Goal: Task Accomplishment & Management: Manage account settings

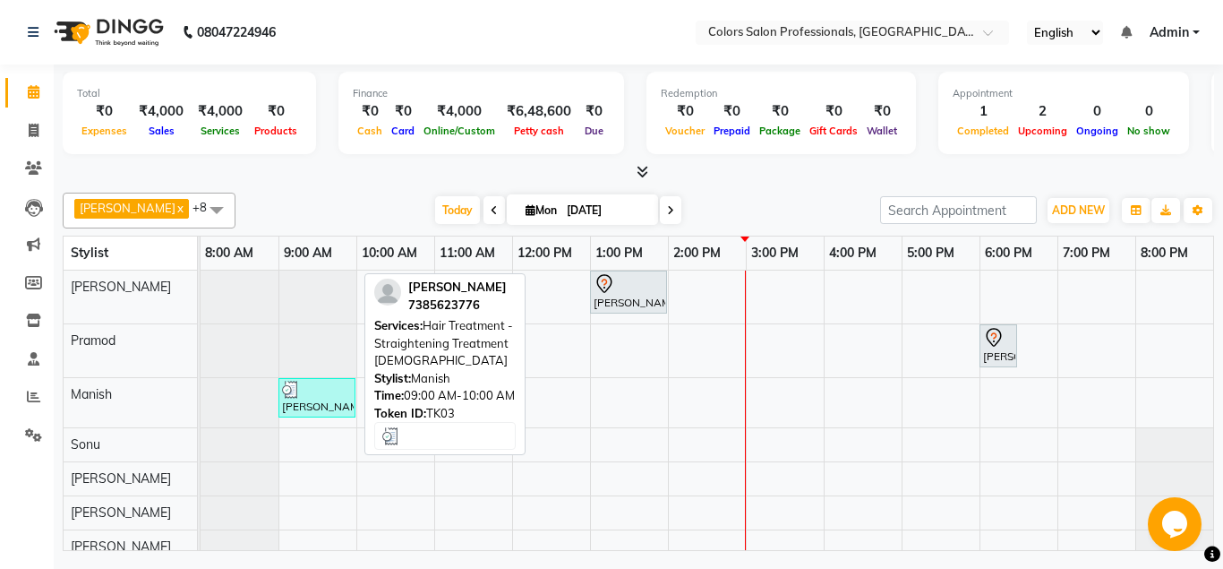
scroll to position [13, 0]
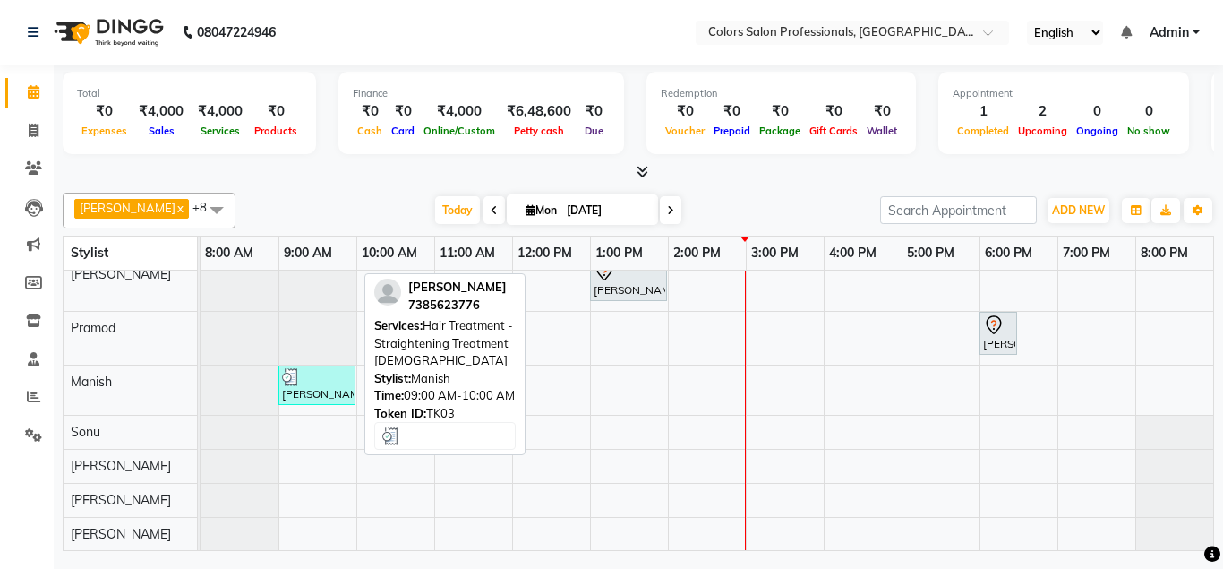
click at [304, 395] on div "[PERSON_NAME], TK03, 09:00 AM-10:00 AM, Hair Treatment - Straightening Treatmen…" at bounding box center [316, 385] width 73 height 34
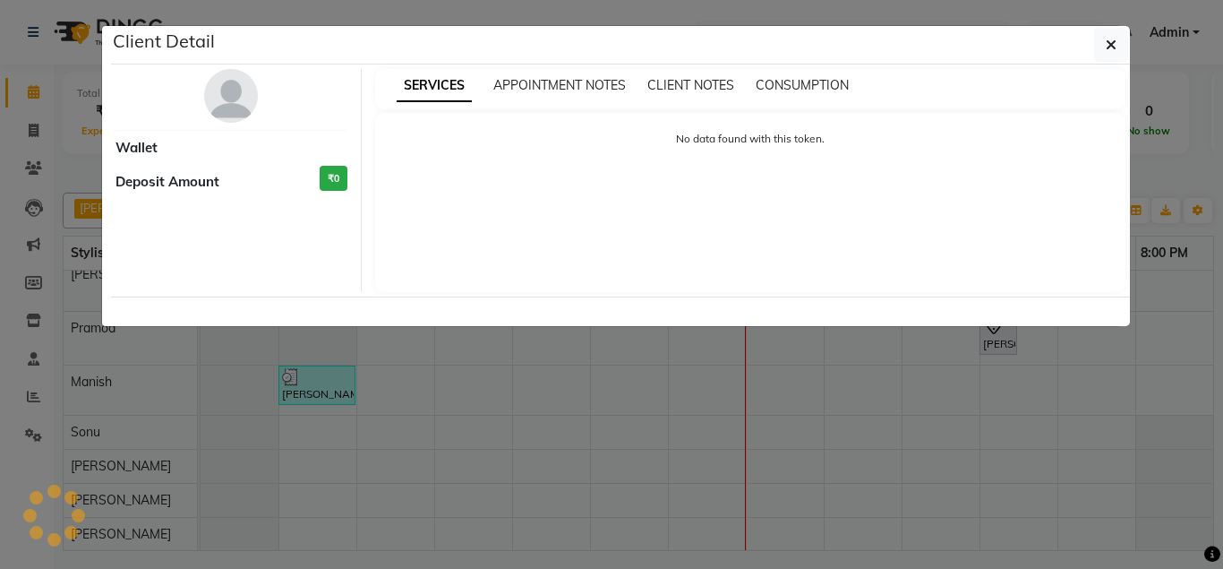
select select "3"
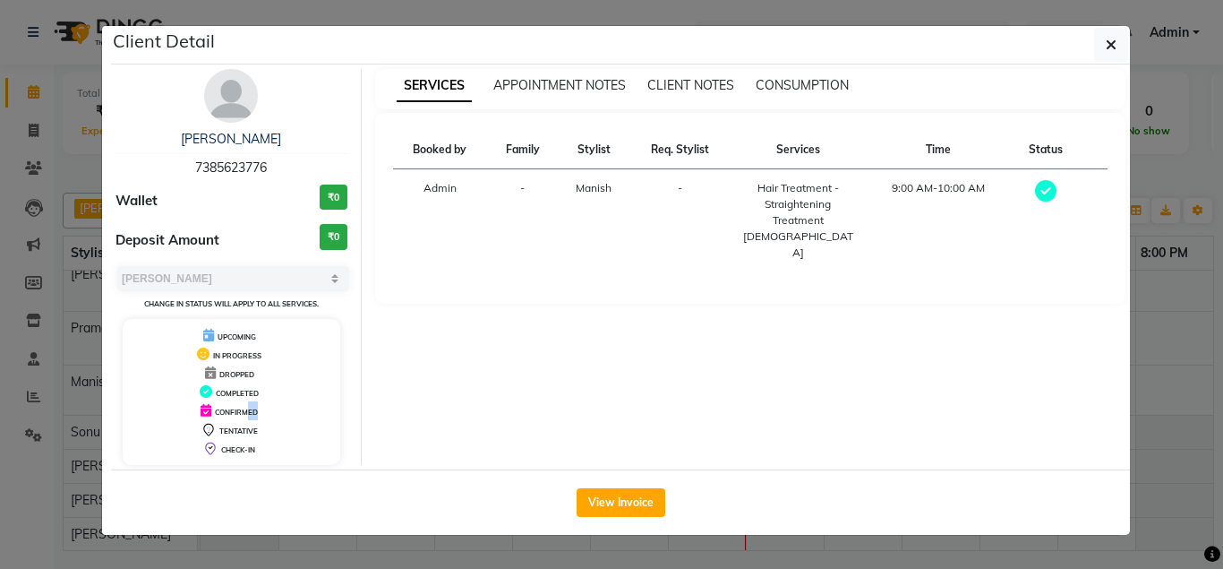
click at [268, 413] on div "CONFIRMED" at bounding box center [231, 410] width 203 height 19
click at [641, 497] on button "View Invoice" at bounding box center [621, 502] width 89 height 29
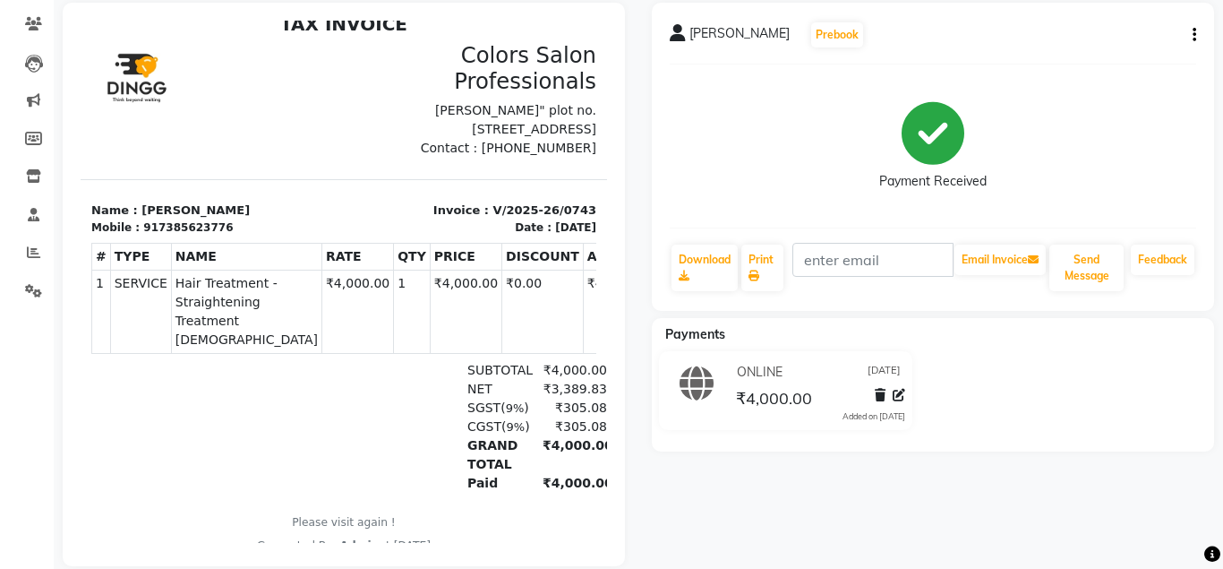
scroll to position [168, 0]
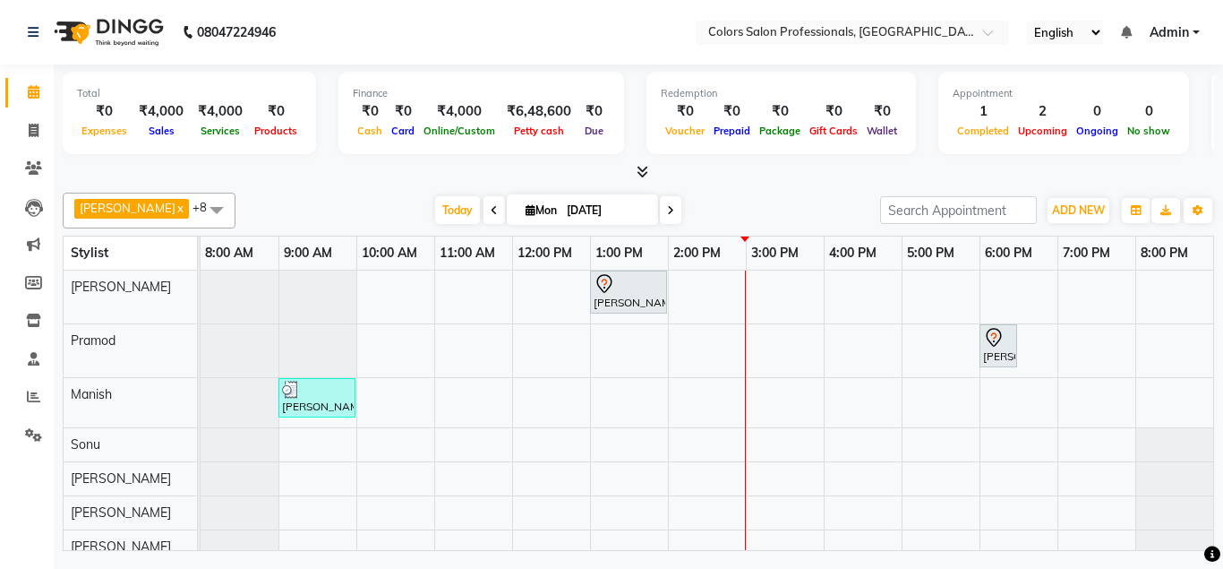
click at [779, 395] on div "[PERSON_NAME], TK01, 01:00 PM-02:00 PM, Hair Treatment - Hair Spa [PERSON_NAME]…" at bounding box center [707, 416] width 1013 height 293
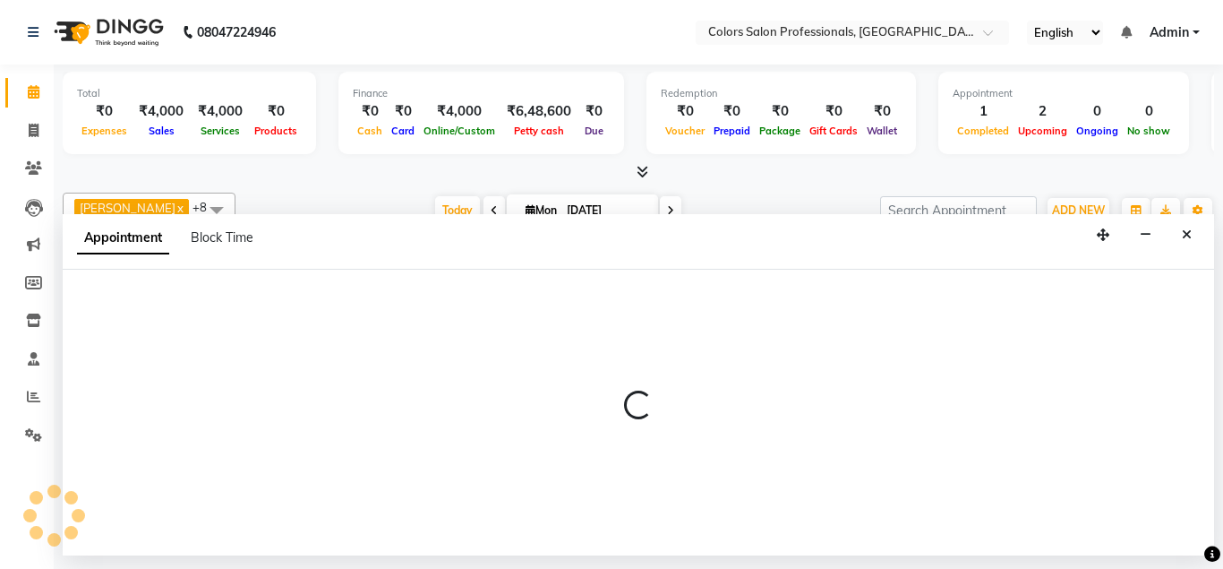
select select "60230"
select select "tentative"
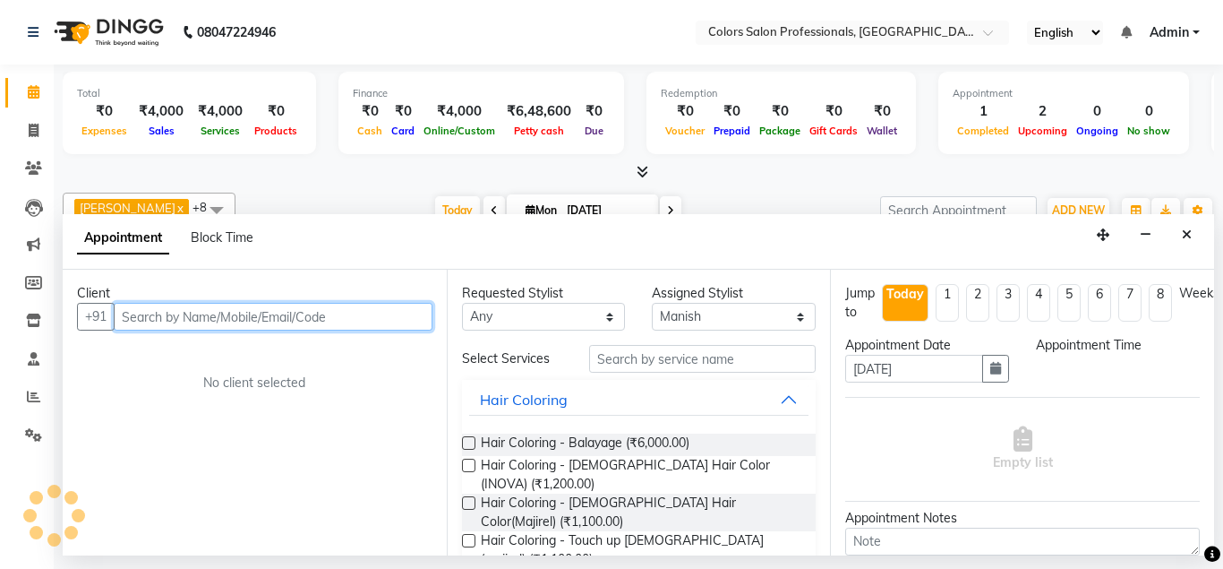
select select "900"
click at [271, 314] on input "text" at bounding box center [273, 317] width 319 height 28
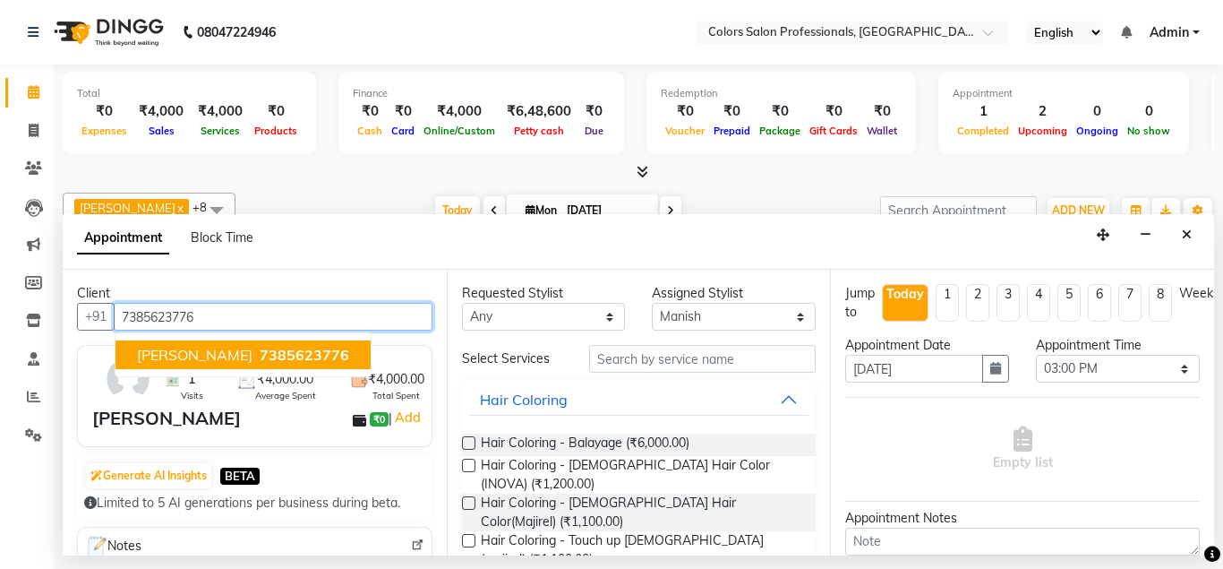
click at [384, 315] on input "7385623776" at bounding box center [273, 317] width 319 height 28
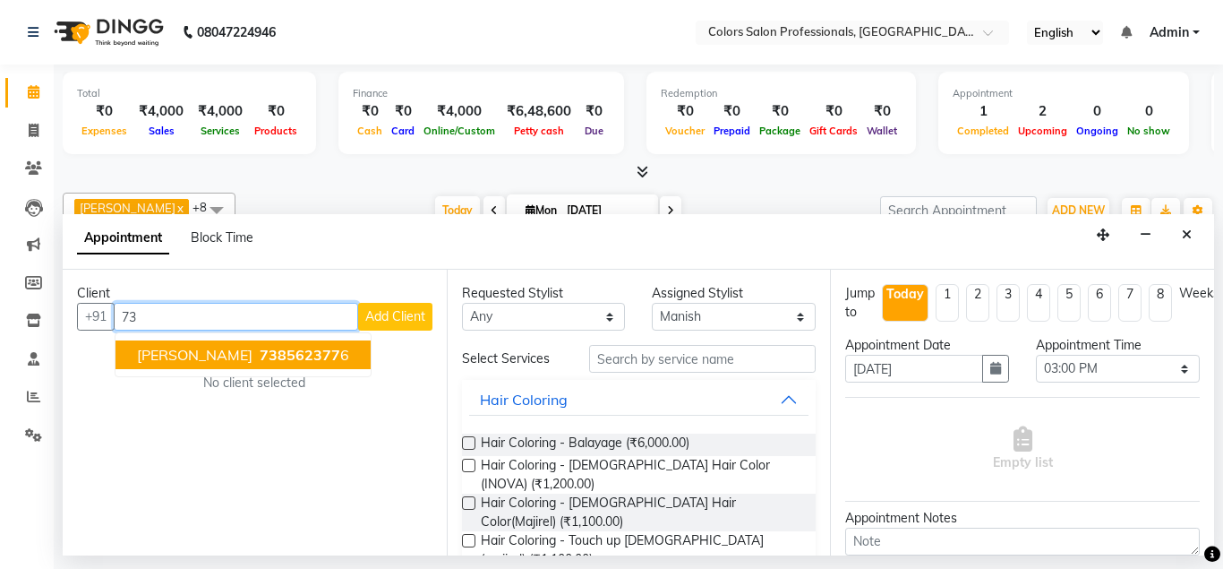
type input "7"
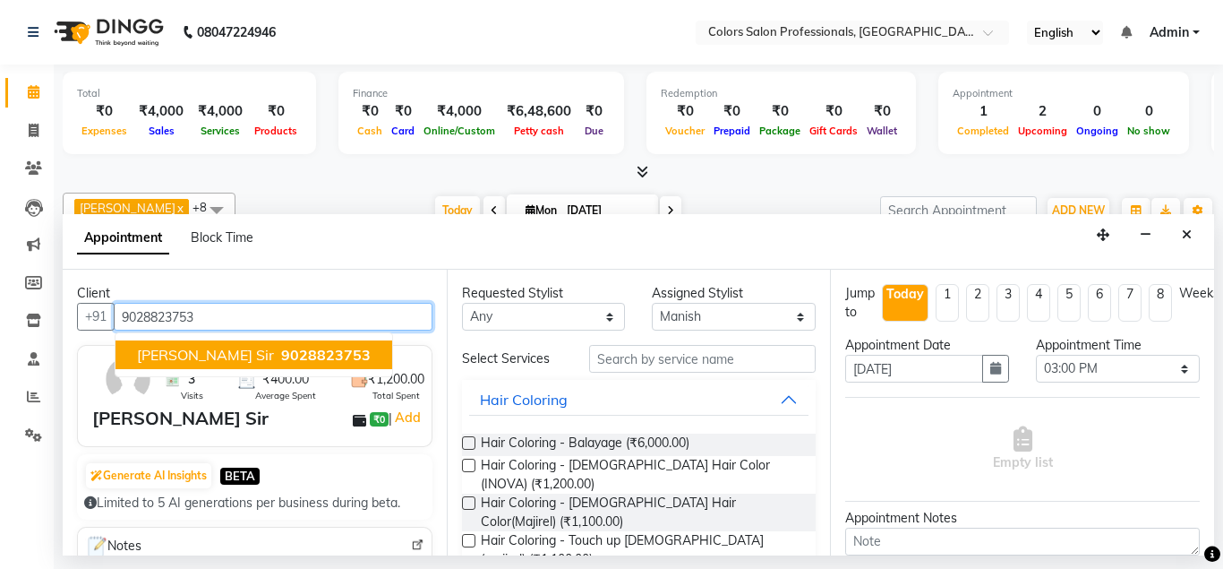
click at [282, 349] on span "9028823753" at bounding box center [326, 355] width 90 height 18
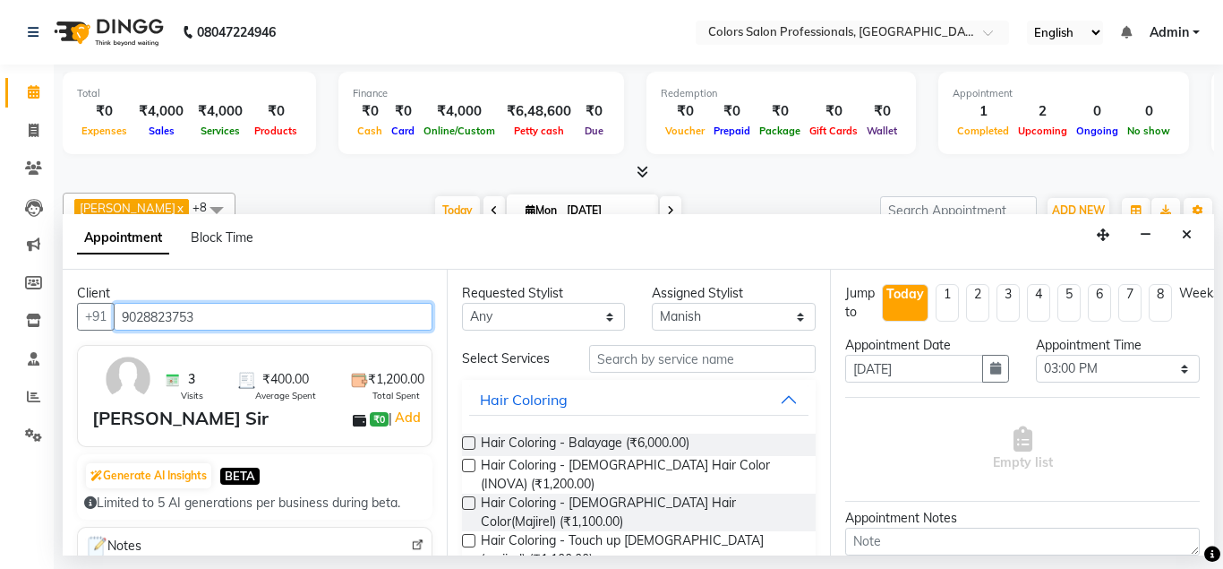
type input "9028823753"
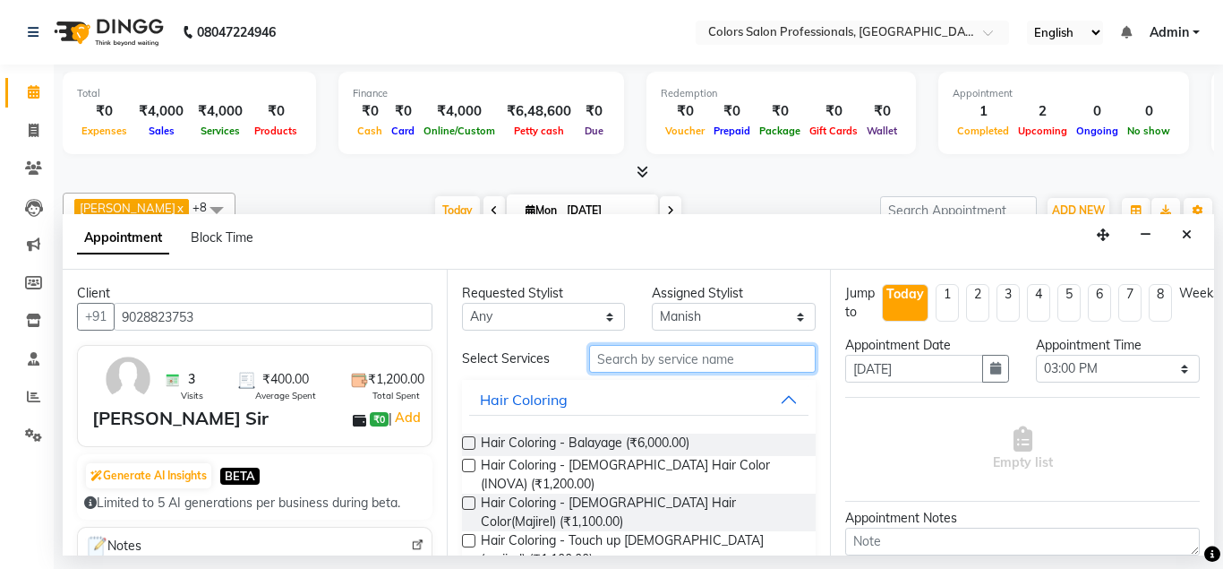
click at [667, 356] on input "text" at bounding box center [702, 359] width 227 height 28
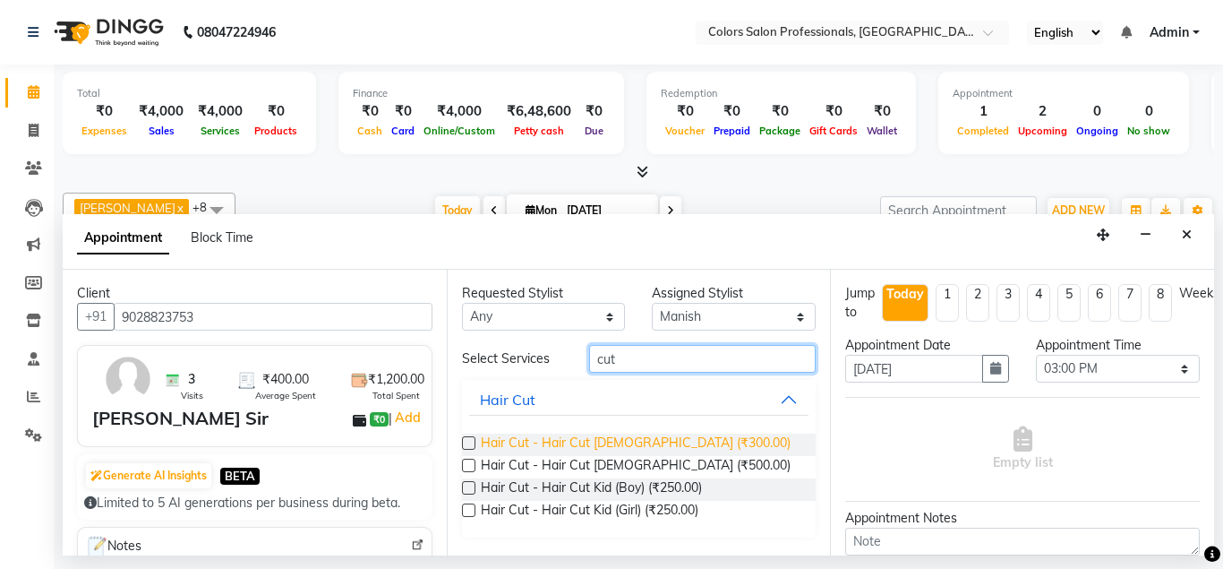
type input "cut"
click at [617, 445] on span "Hair Cut - Hair Cut [DEMOGRAPHIC_DATA] (₹300.00)" at bounding box center [636, 444] width 310 height 22
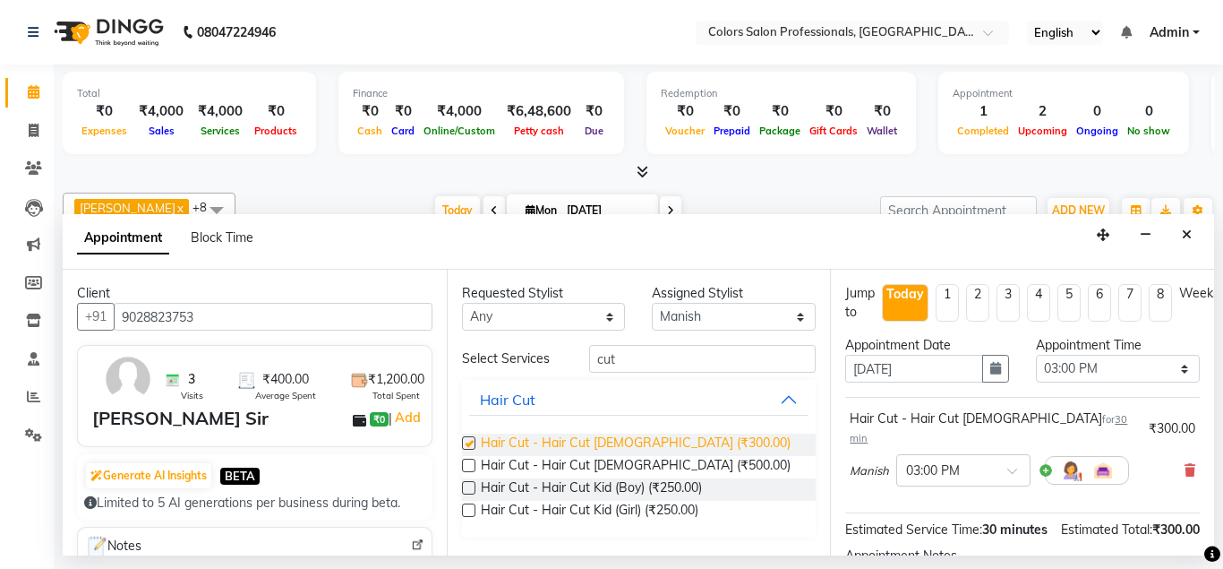
checkbox input "false"
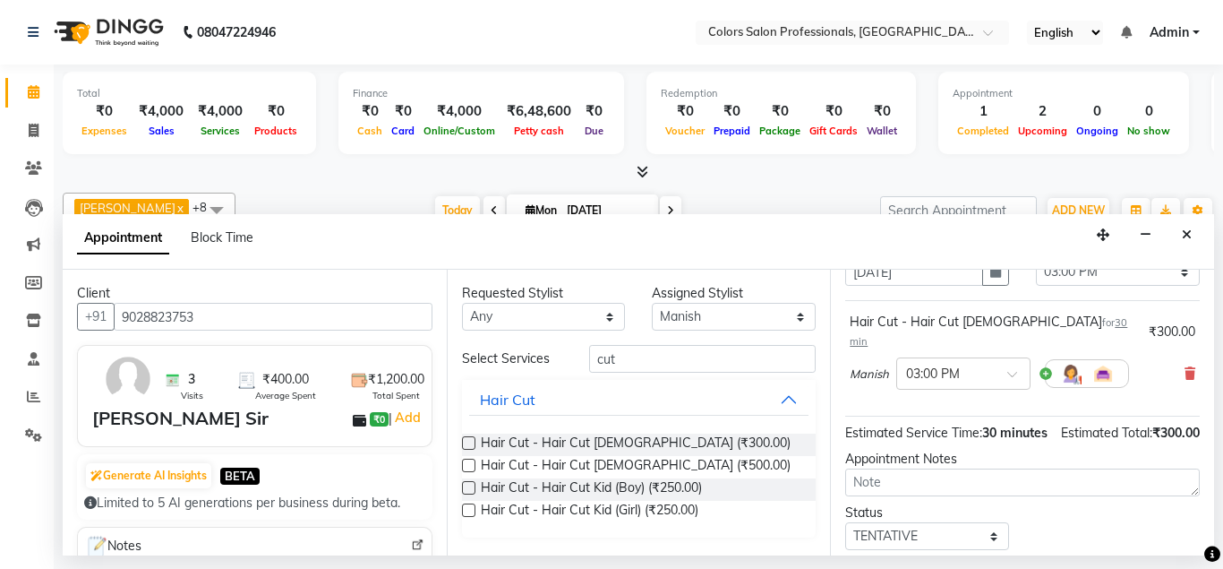
scroll to position [185, 0]
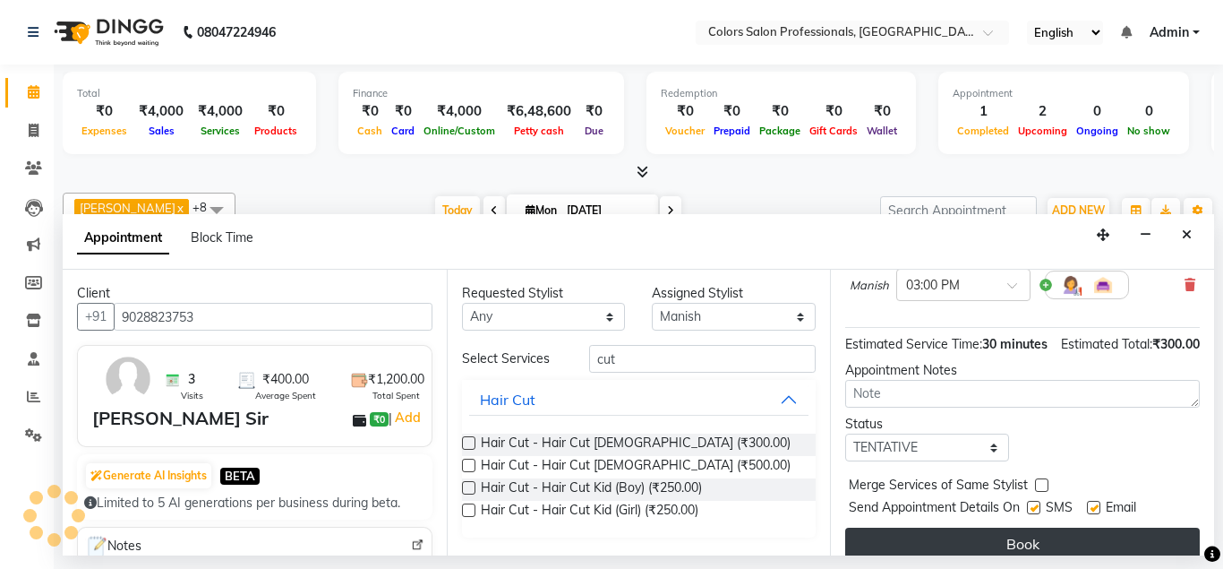
click at [988, 527] on button "Book" at bounding box center [1022, 543] width 355 height 32
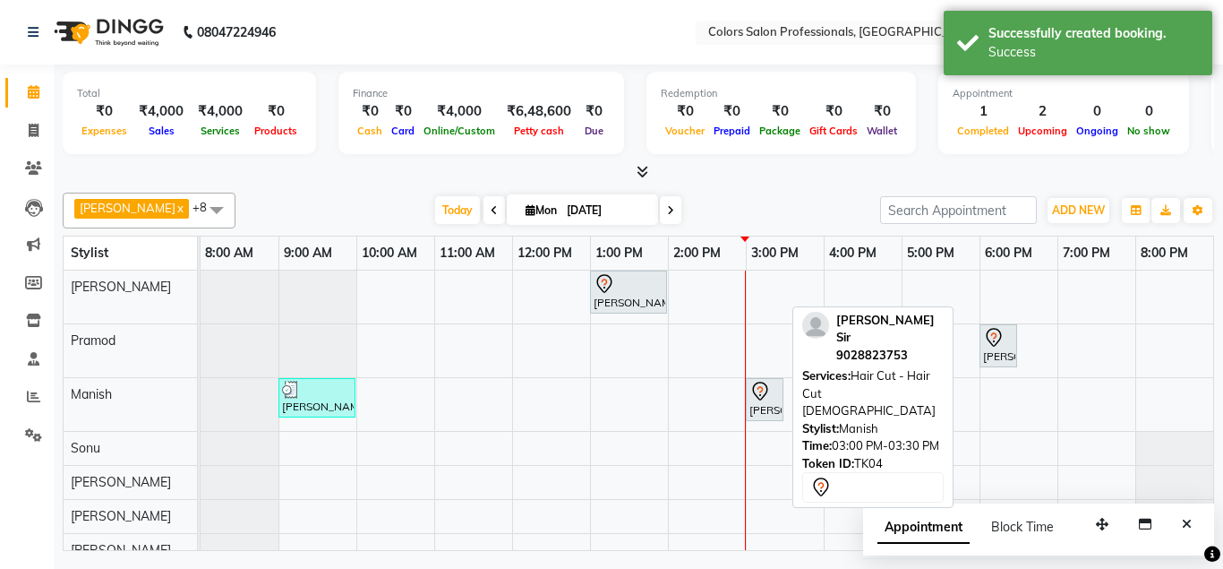
click at [763, 403] on div "[PERSON_NAME], TK04, 03:00 PM-03:30 PM, Hair Cut - Hair Cut [DEMOGRAPHIC_DATA]" at bounding box center [765, 399] width 34 height 38
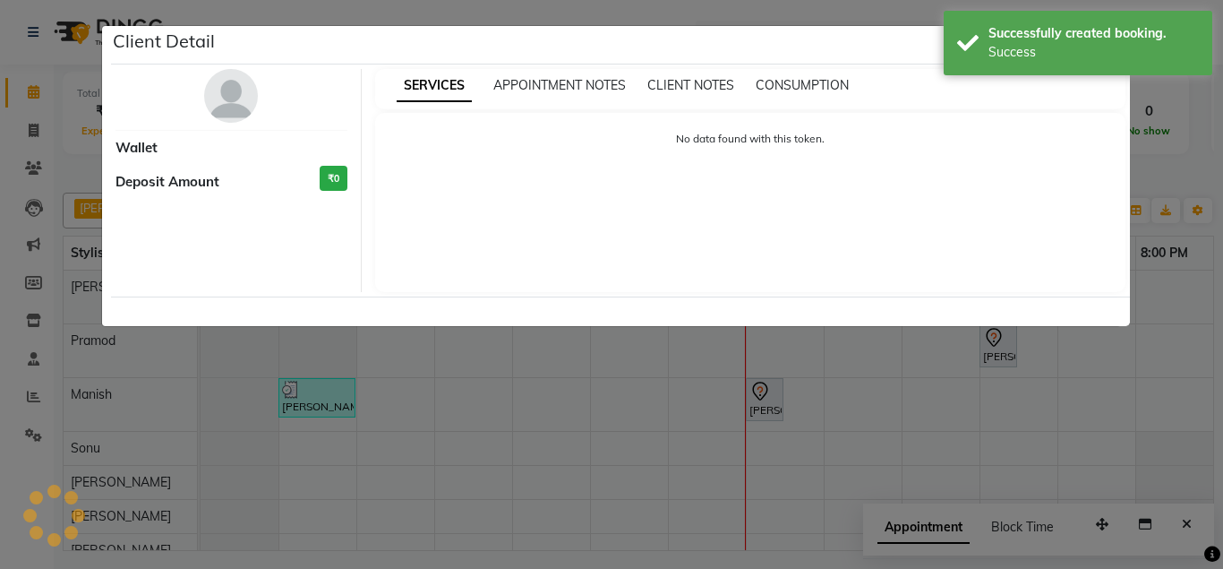
select select "7"
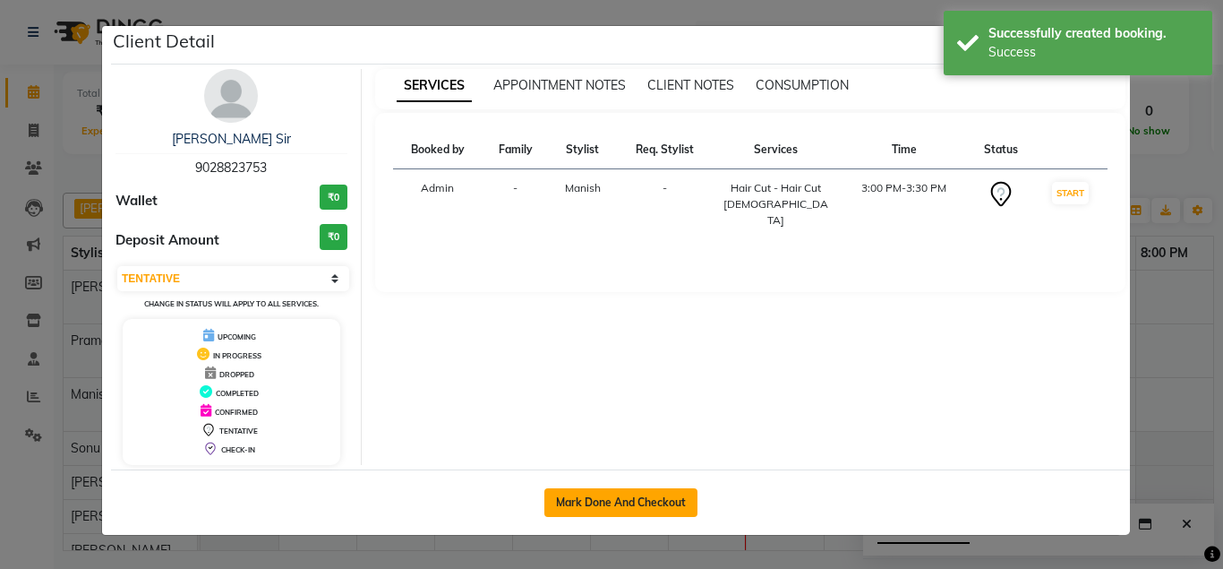
click at [650, 500] on button "Mark Done And Checkout" at bounding box center [620, 502] width 153 height 29
select select "service"
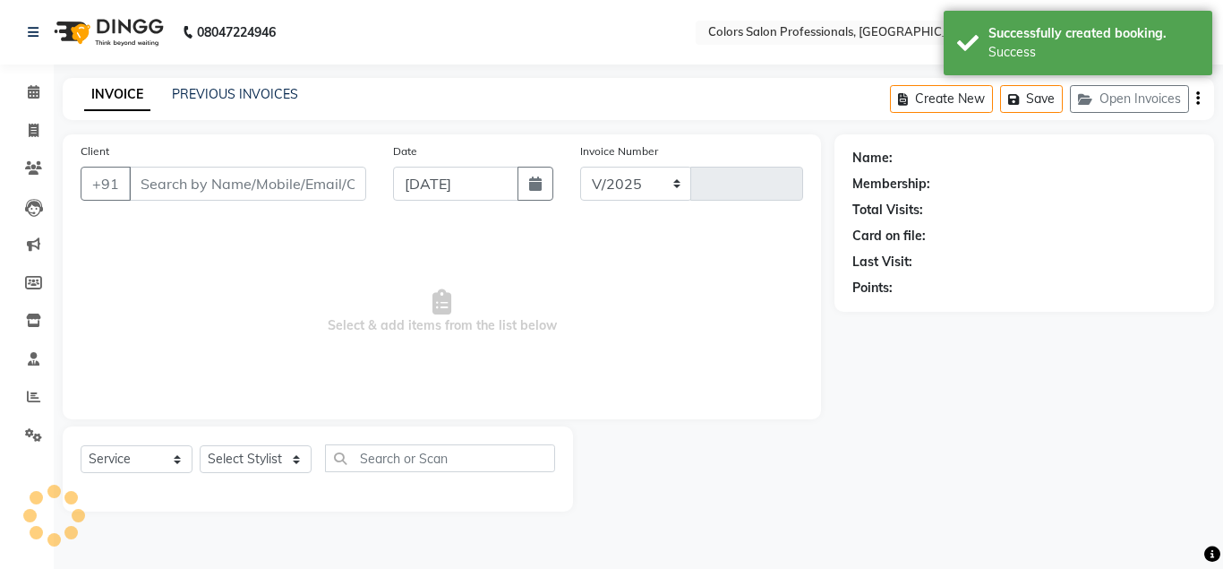
select select "7161"
type input "0744"
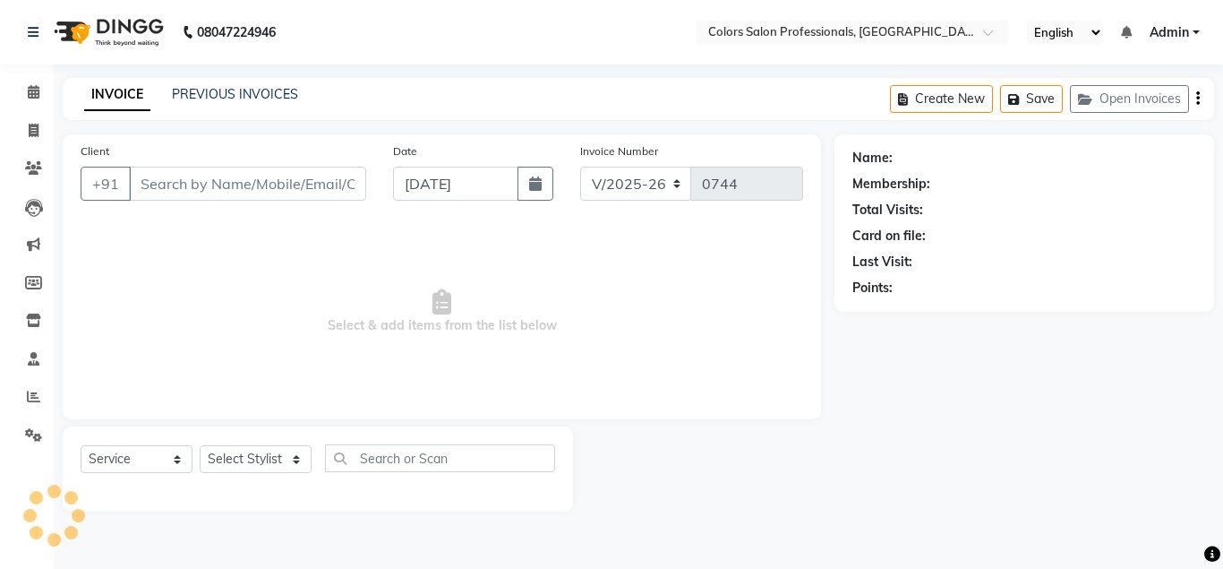
type input "9028823753"
select select "60230"
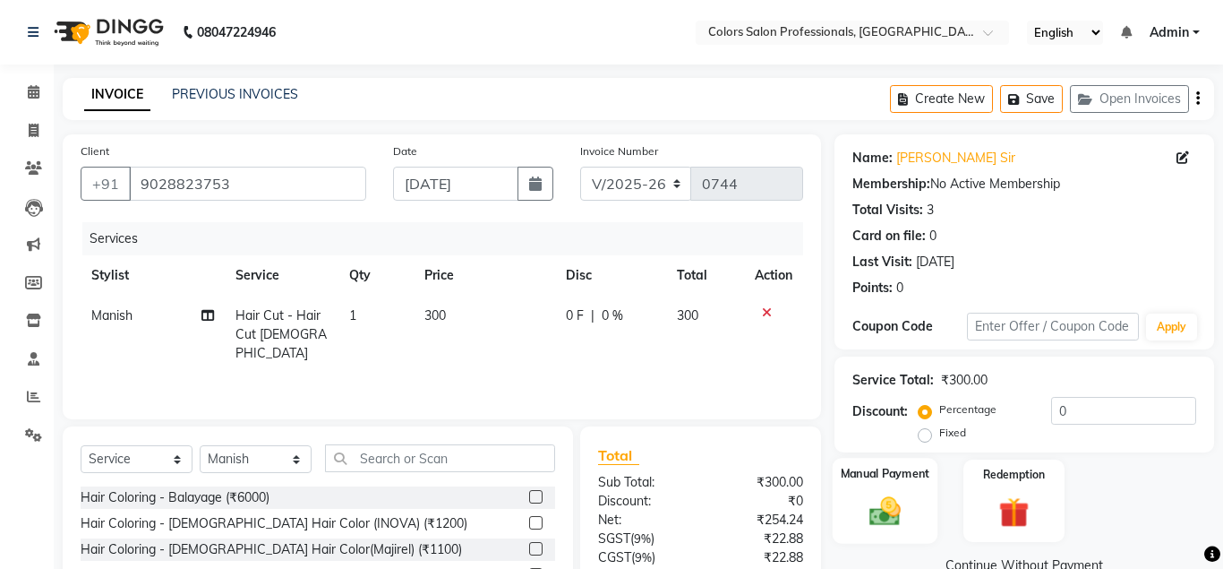
click at [878, 497] on img at bounding box center [884, 510] width 51 height 37
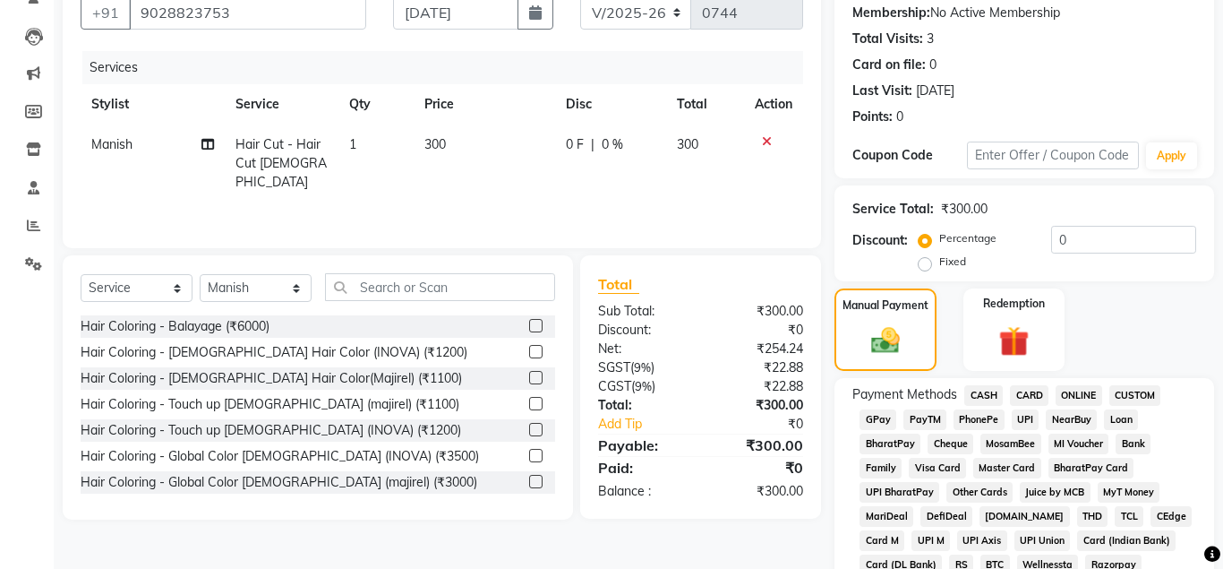
scroll to position [183, 0]
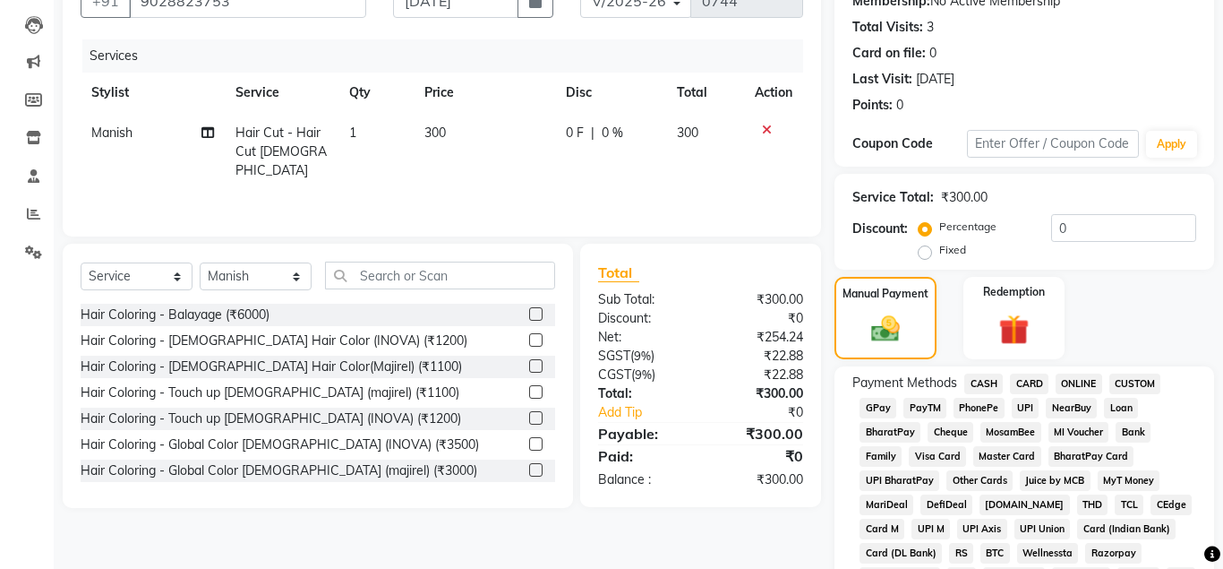
click at [1094, 387] on span "ONLINE" at bounding box center [1079, 383] width 47 height 21
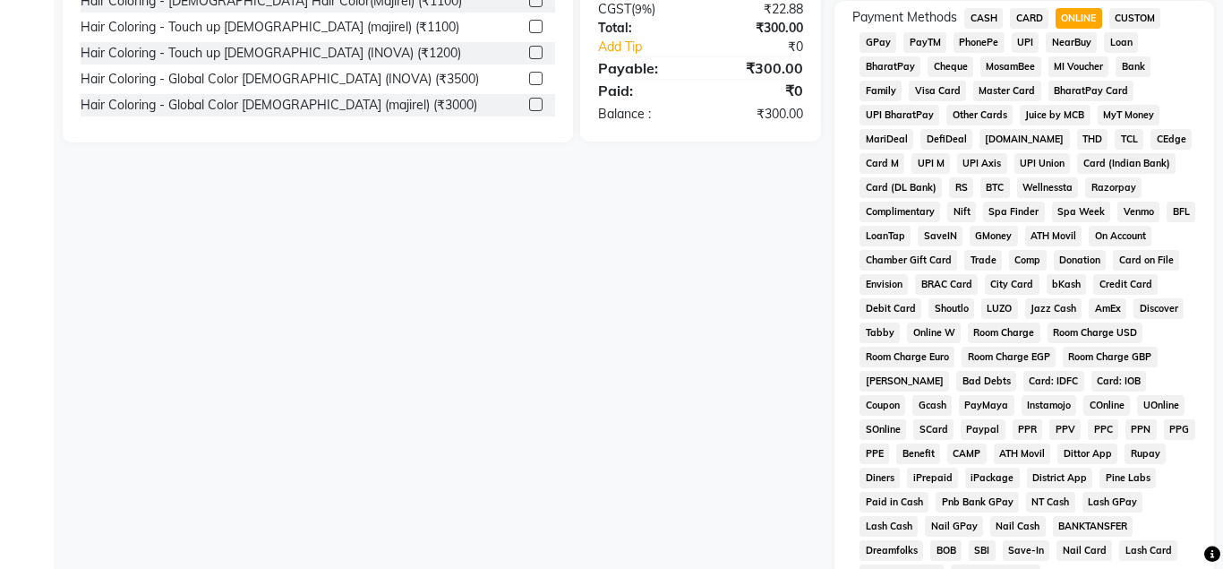
scroll to position [776, 0]
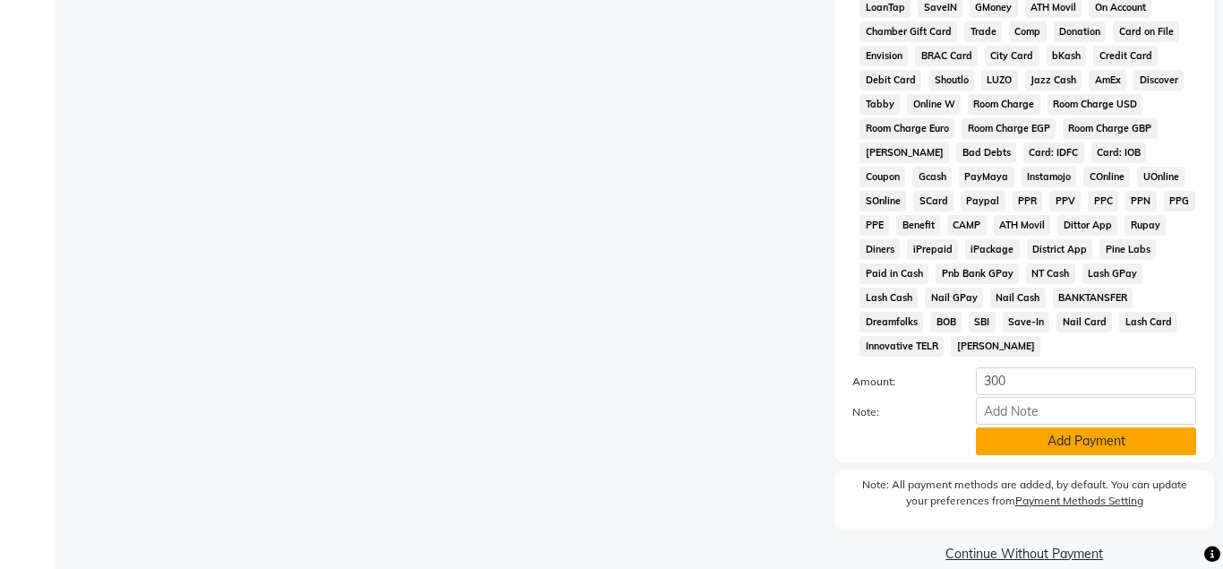
click at [1046, 427] on button "Add Payment" at bounding box center [1086, 441] width 220 height 28
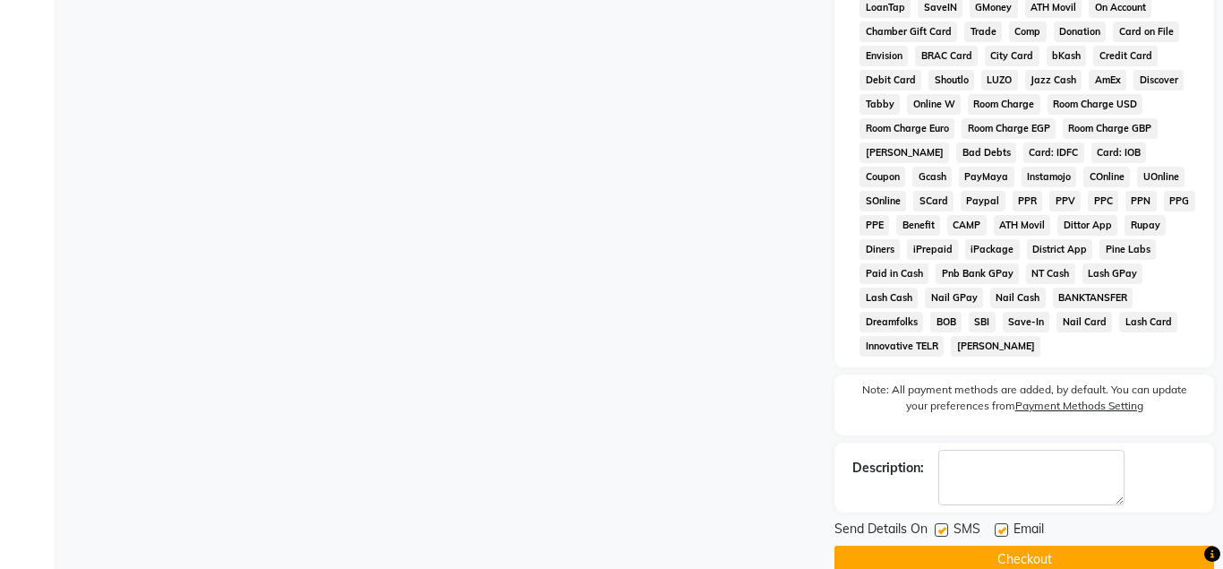
click at [984, 545] on button "Checkout" at bounding box center [1024, 559] width 380 height 28
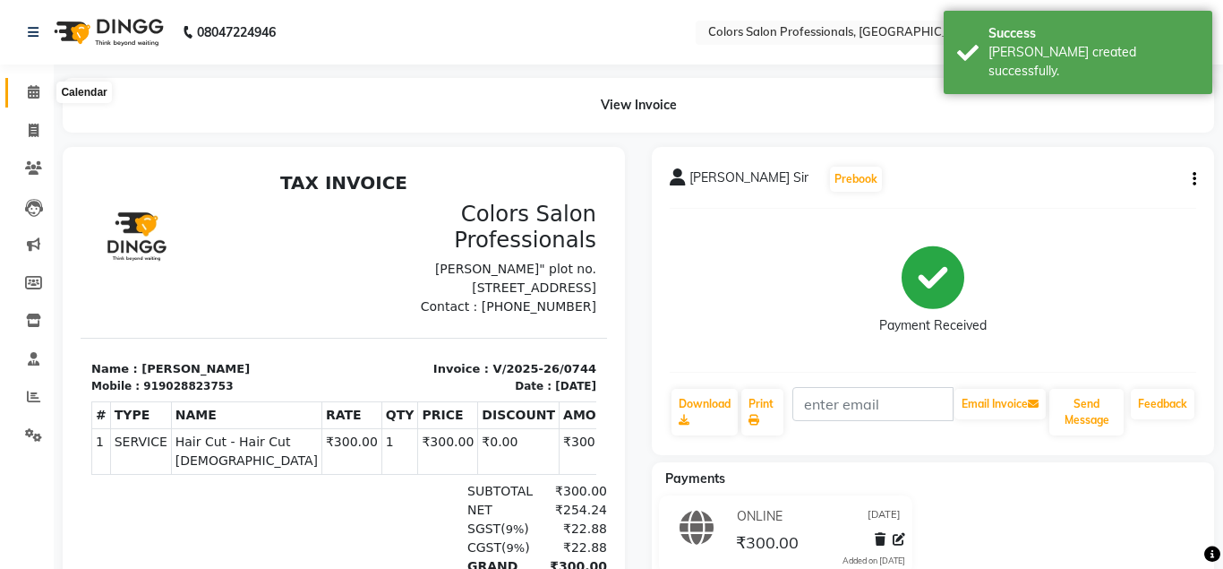
click at [32, 98] on icon at bounding box center [34, 91] width 12 height 13
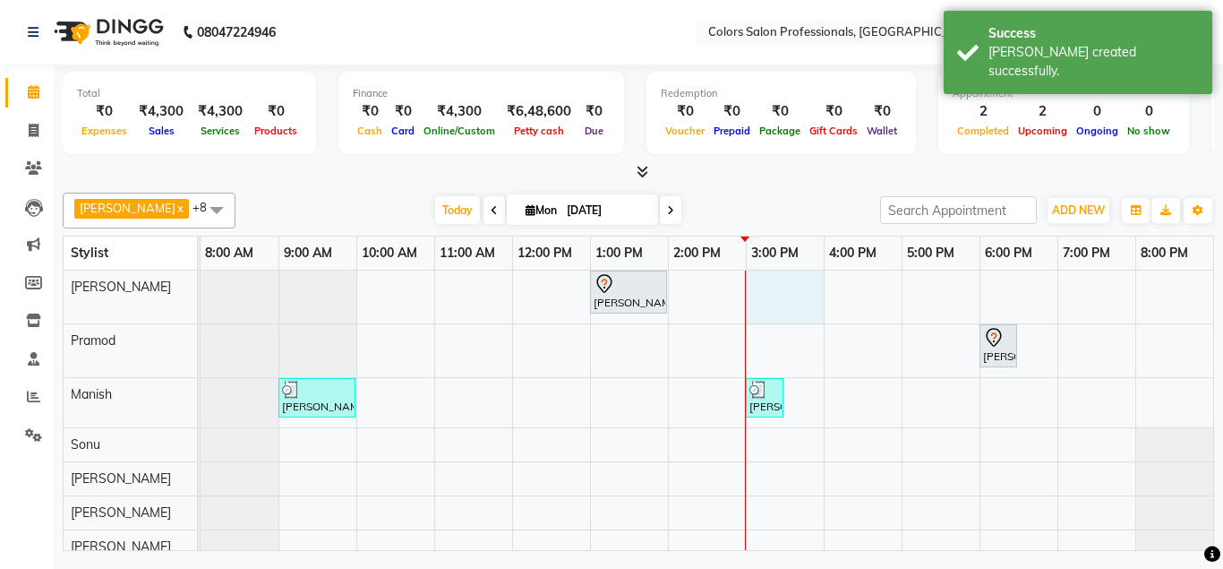
click at [774, 286] on div "[PERSON_NAME], TK01, 01:00 PM-02:00 PM, Hair Treatment - Hair Spa [PERSON_NAME]…" at bounding box center [707, 416] width 1013 height 293
select select "60228"
select select "tentative"
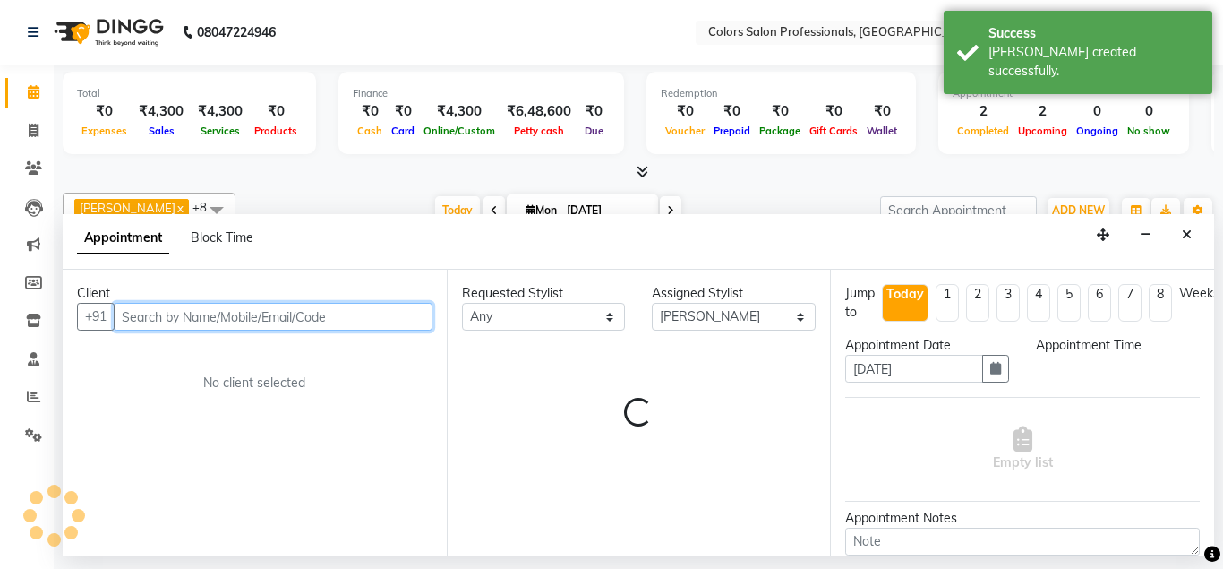
select select "900"
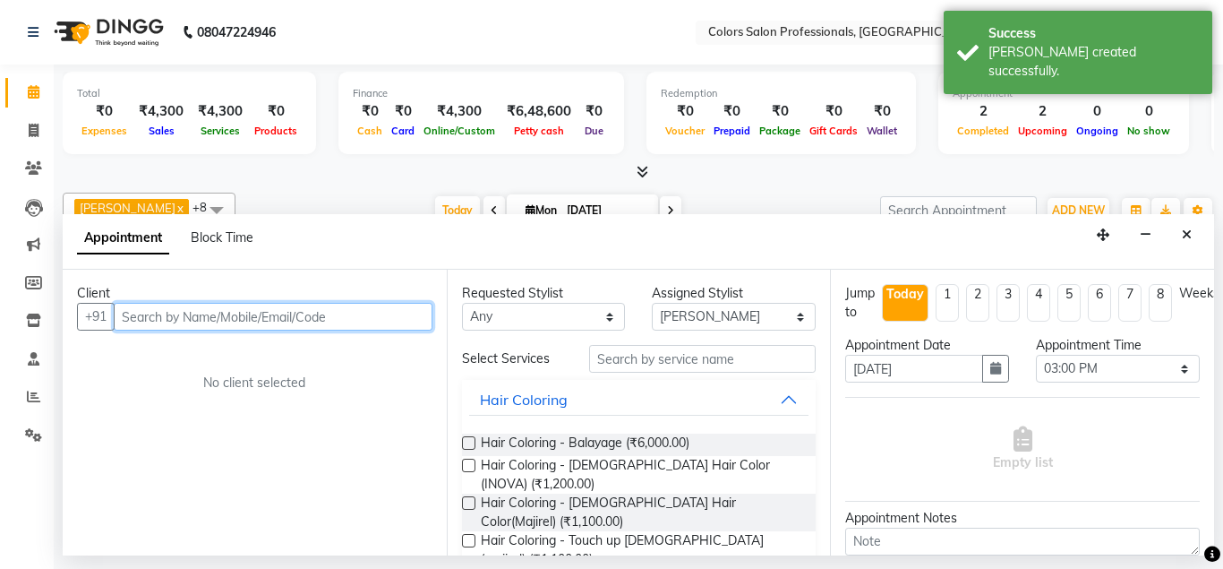
click at [349, 309] on input "text" at bounding box center [273, 317] width 319 height 28
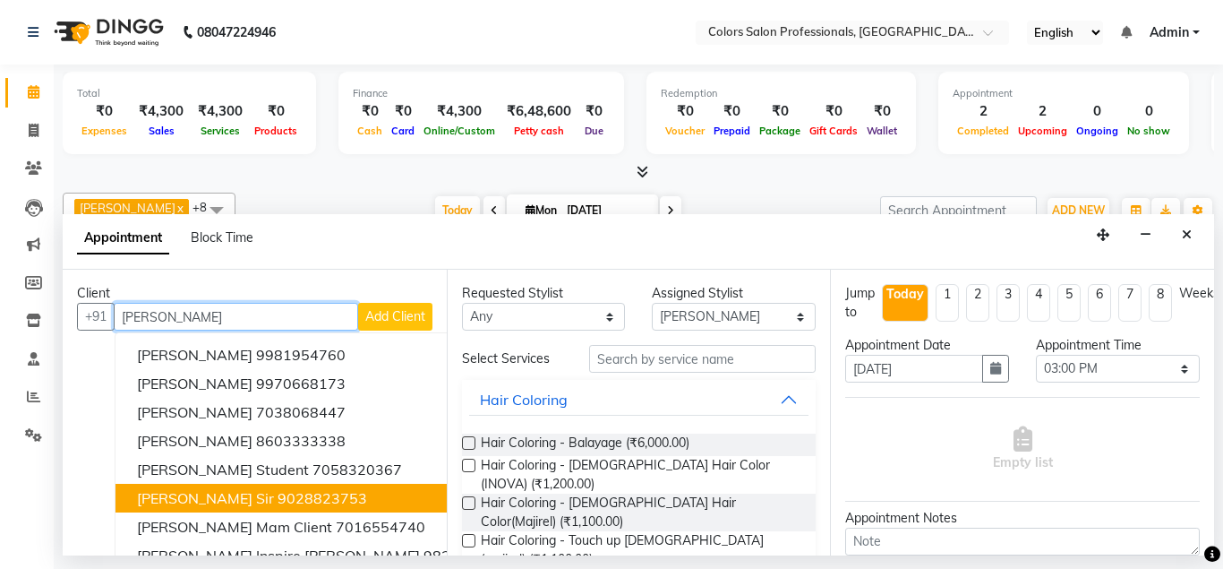
click at [278, 499] on ngb-highlight "9028823753" at bounding box center [323, 498] width 90 height 18
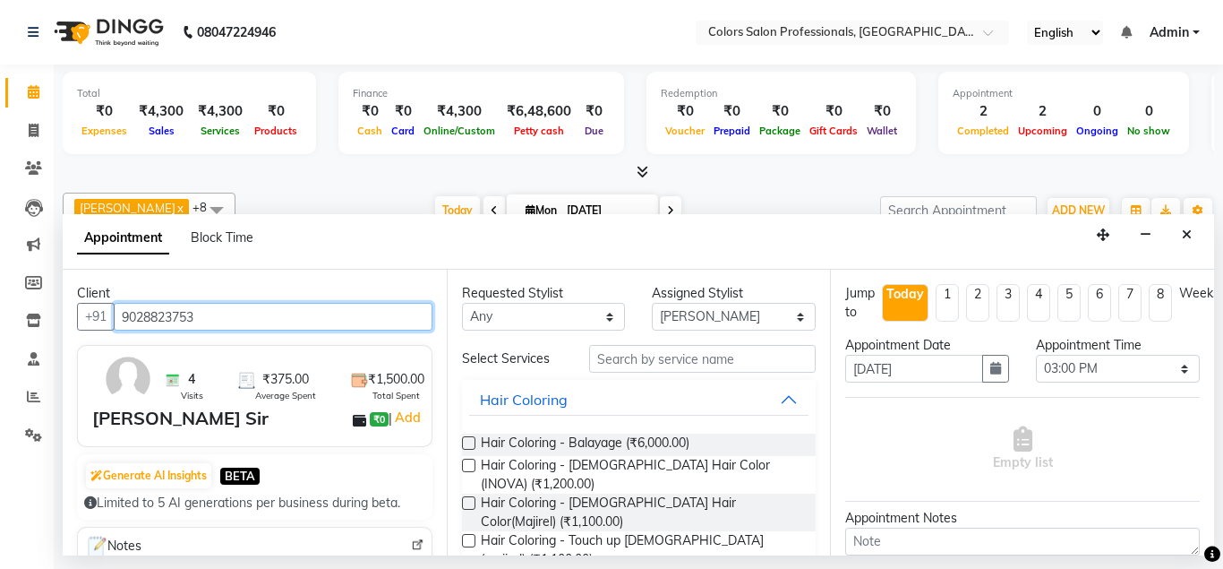
type input "9028823753"
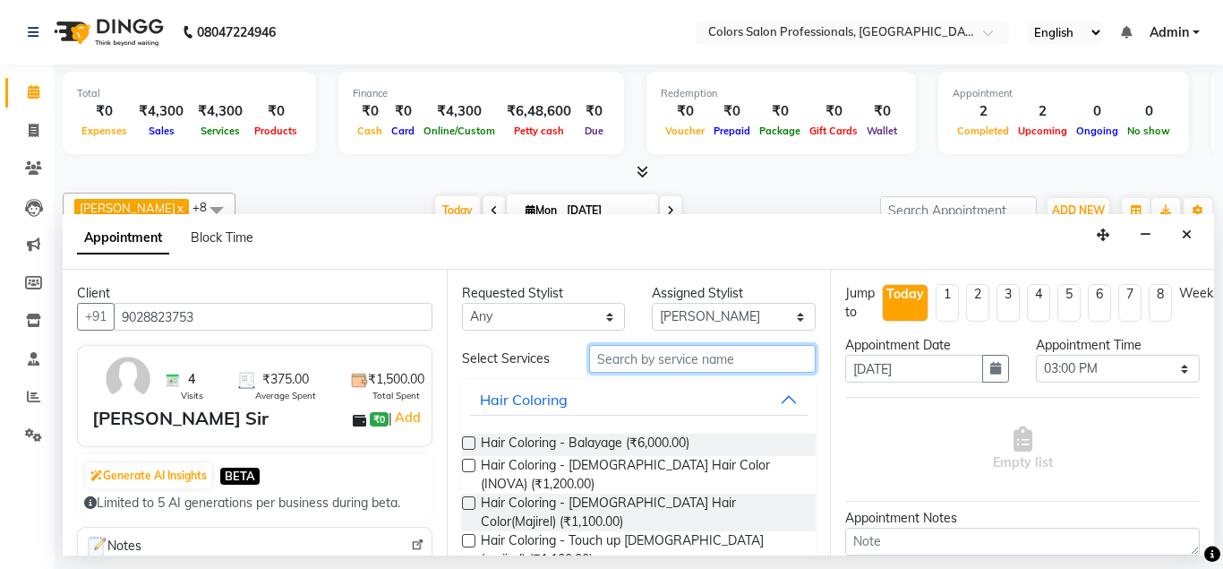
click at [680, 361] on input "text" at bounding box center [702, 359] width 227 height 28
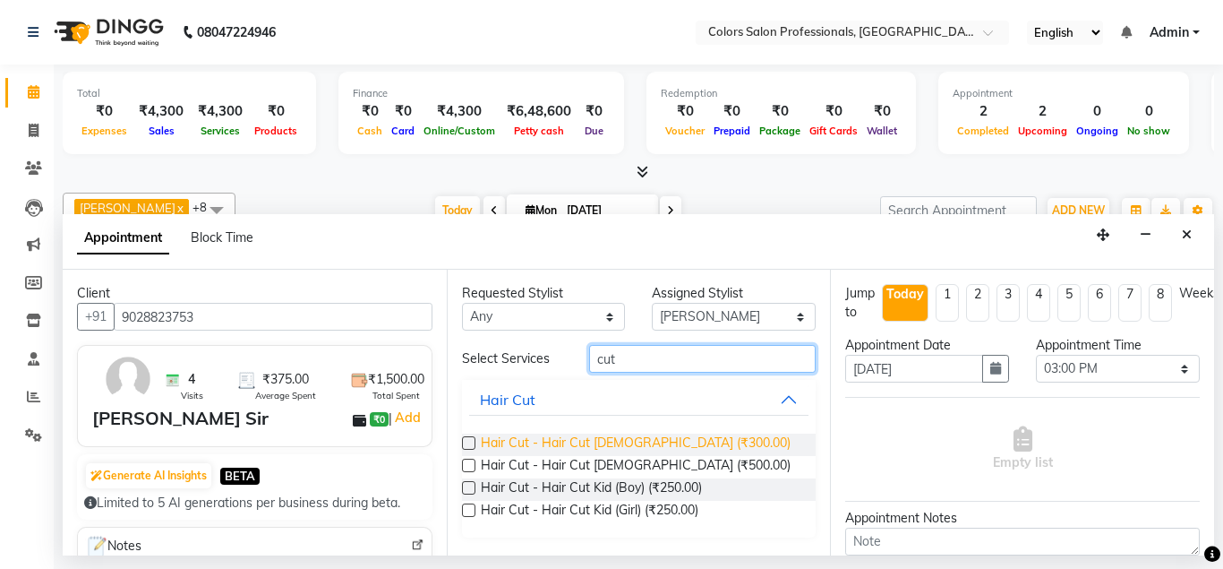
type input "cut"
click at [647, 443] on span "Hair Cut - Hair Cut [DEMOGRAPHIC_DATA] (₹300.00)" at bounding box center [636, 444] width 310 height 22
checkbox input "false"
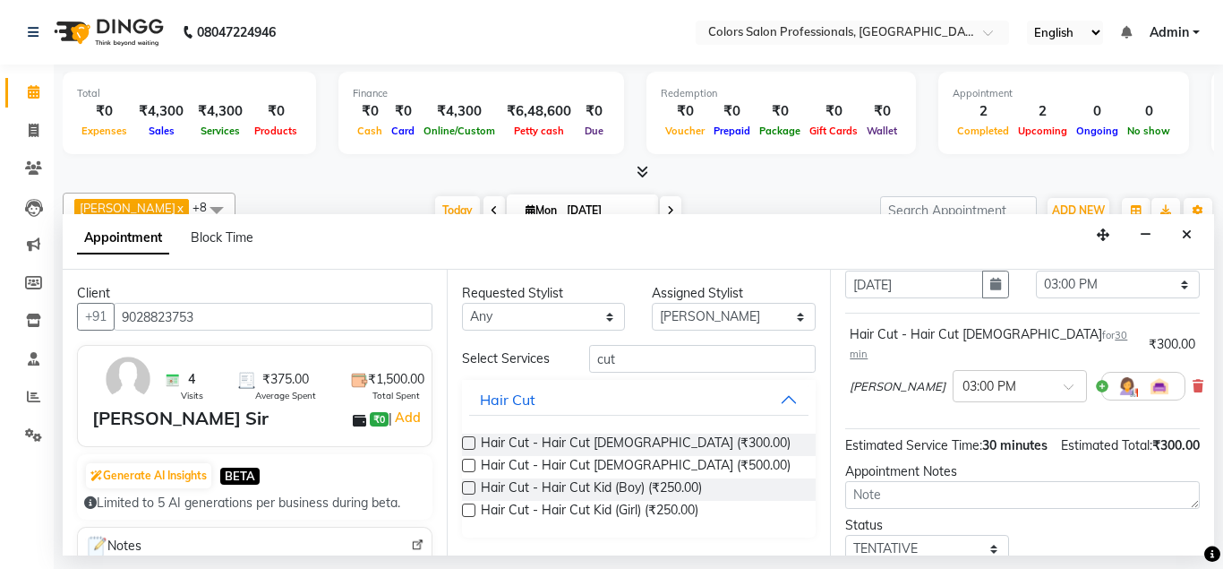
scroll to position [185, 0]
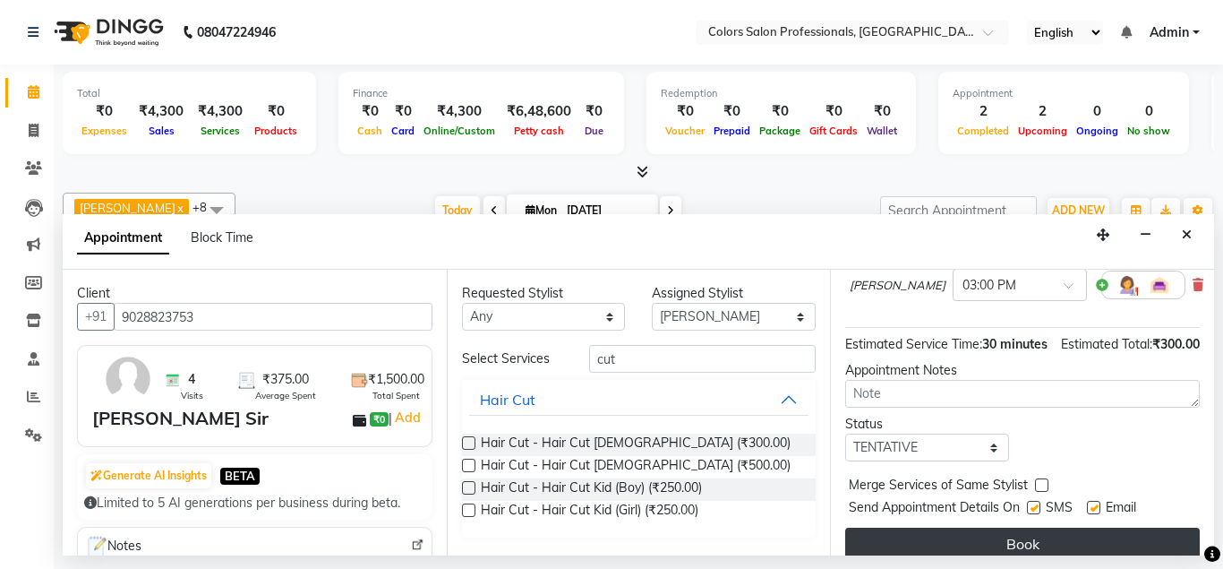
click at [1024, 532] on button "Book" at bounding box center [1022, 543] width 355 height 32
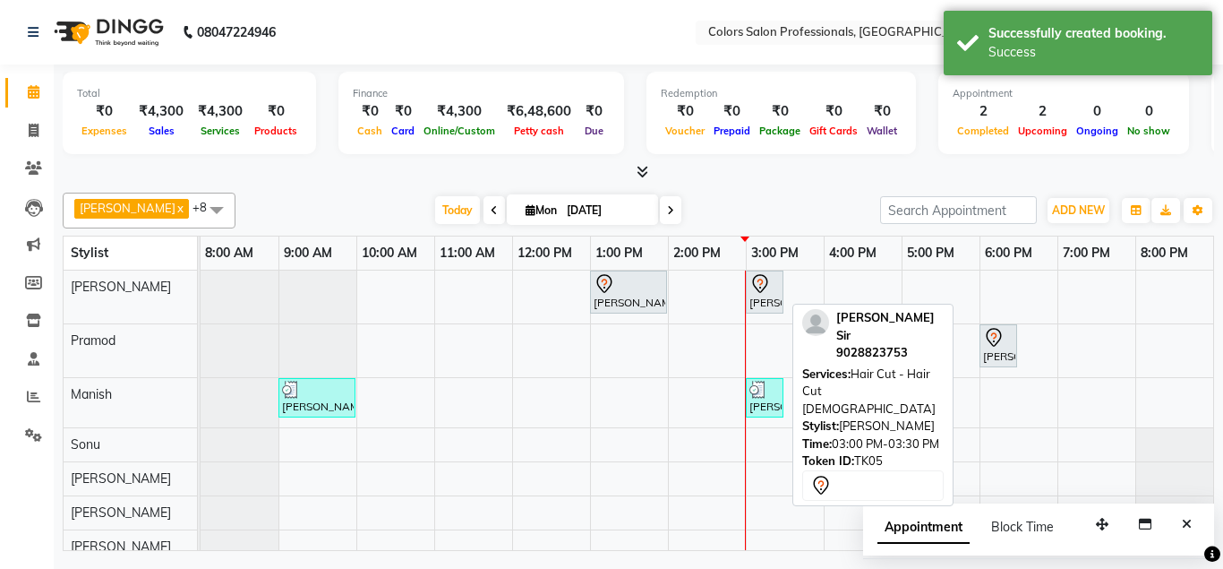
click at [768, 287] on icon at bounding box center [759, 283] width 21 height 21
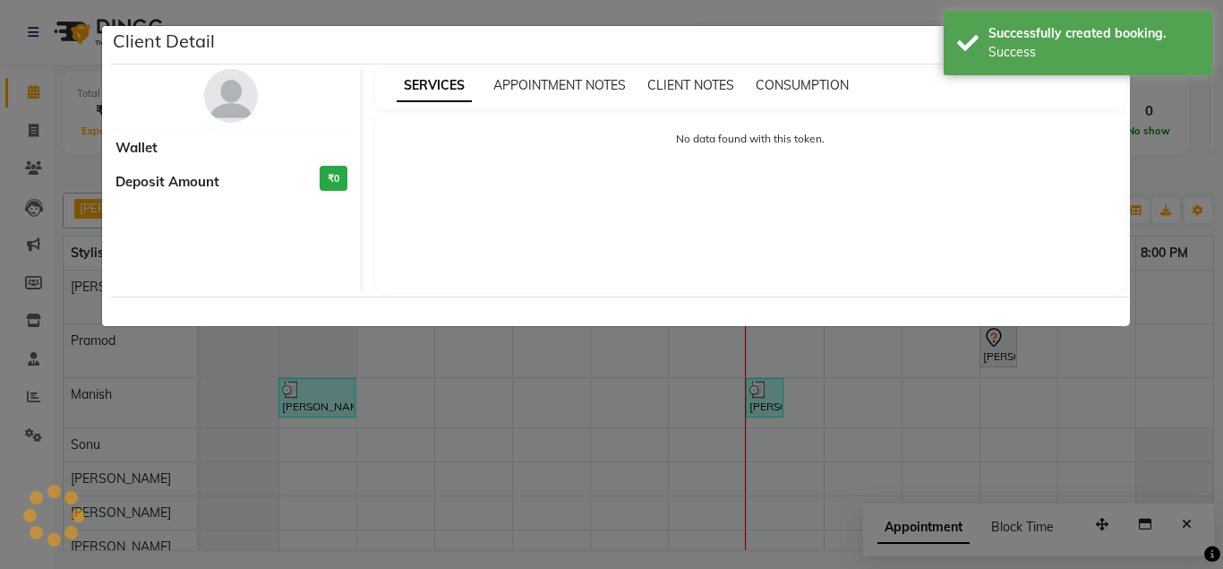
select select "7"
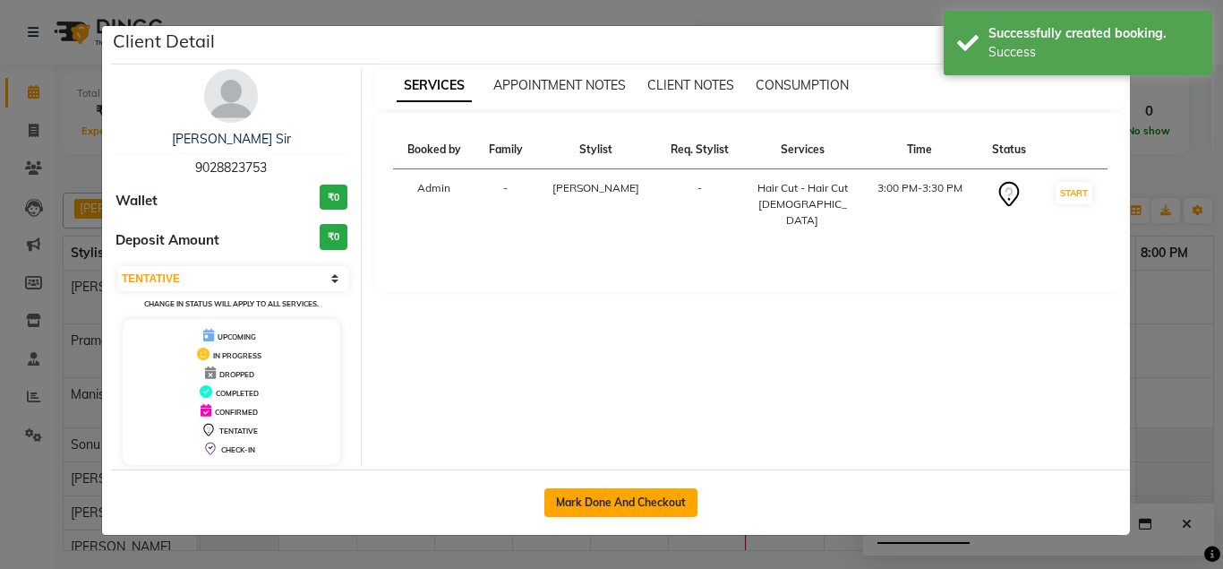
click at [616, 502] on button "Mark Done And Checkout" at bounding box center [620, 502] width 153 height 29
select select "service"
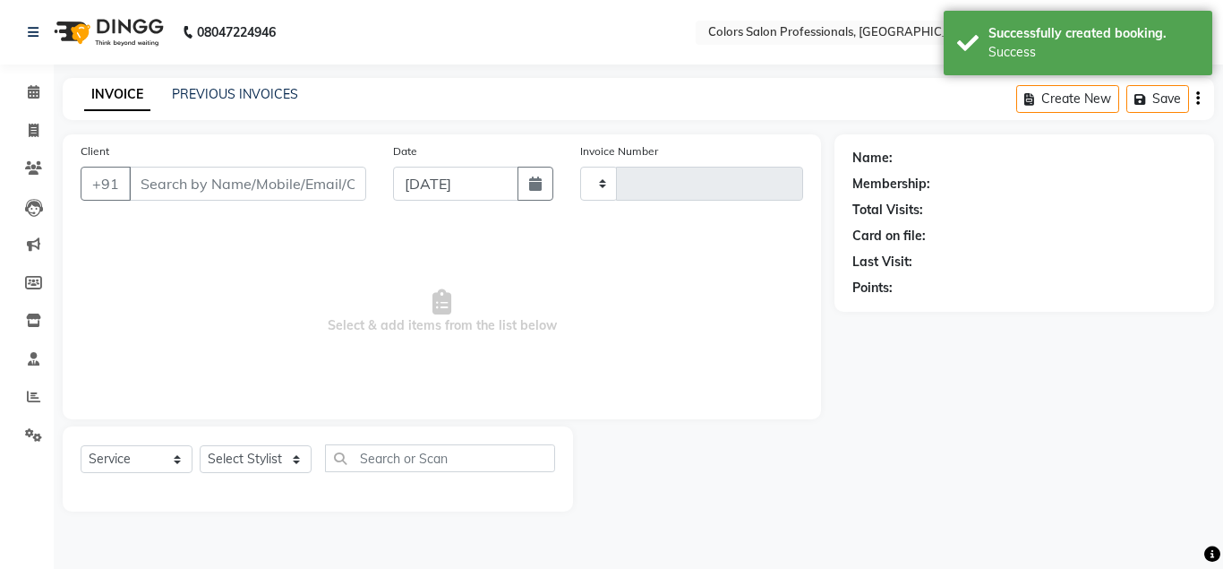
type input "0745"
select select "7161"
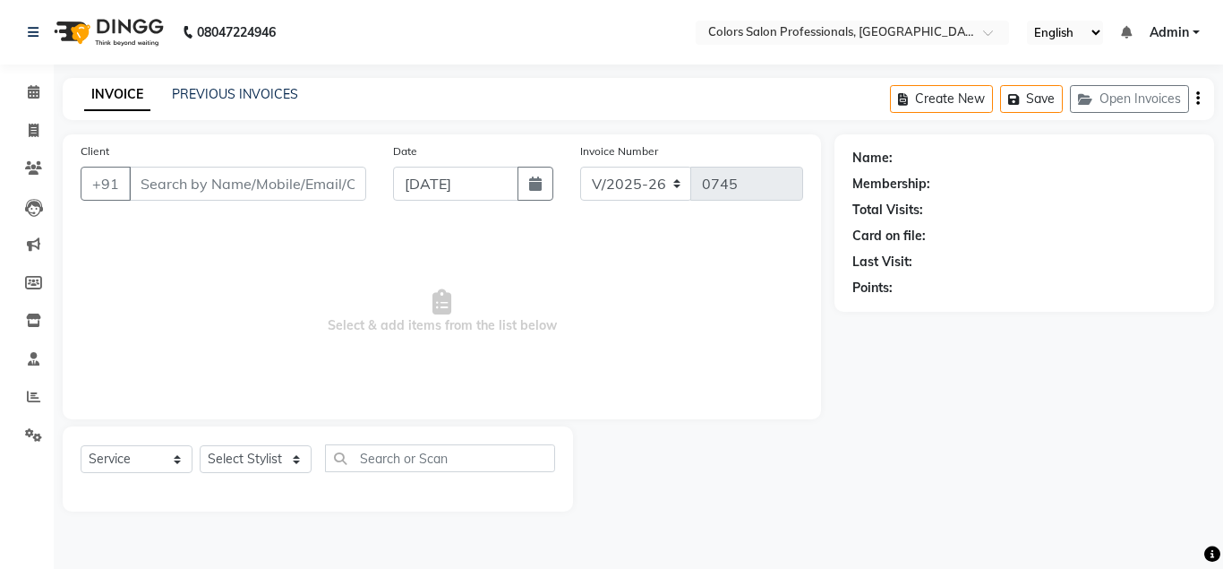
type input "9028823753"
select select "60228"
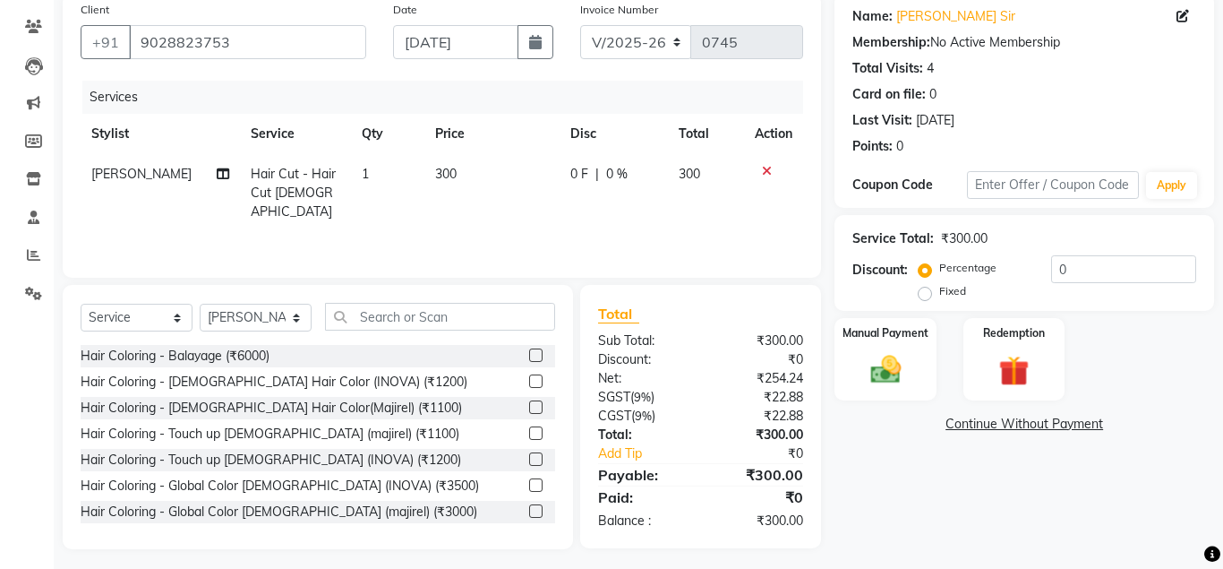
scroll to position [149, 0]
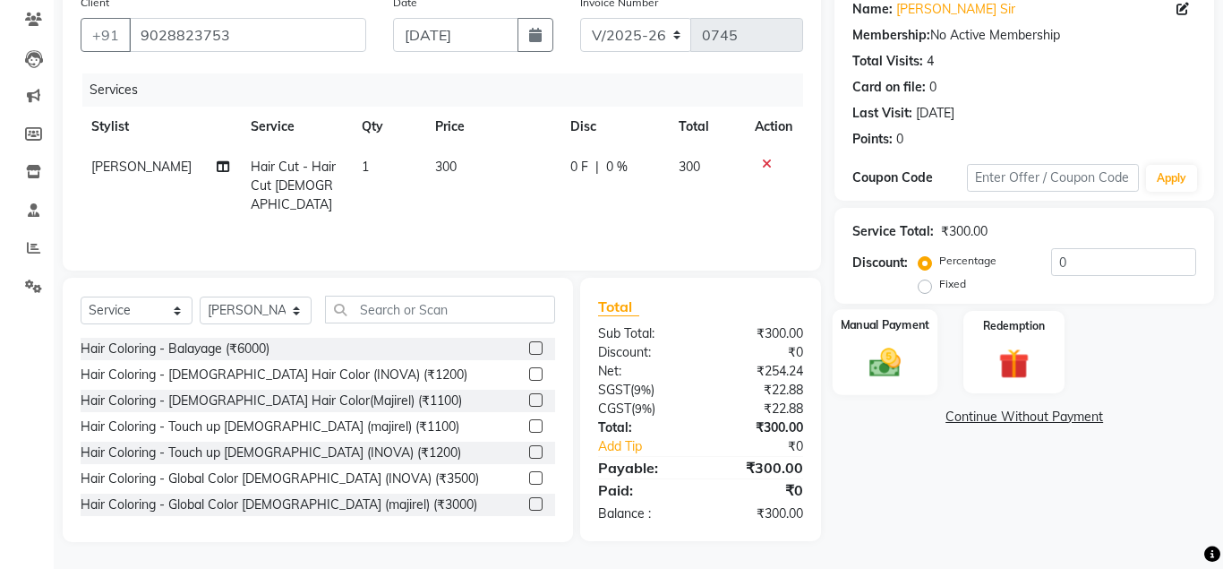
click at [887, 350] on img at bounding box center [884, 362] width 51 height 37
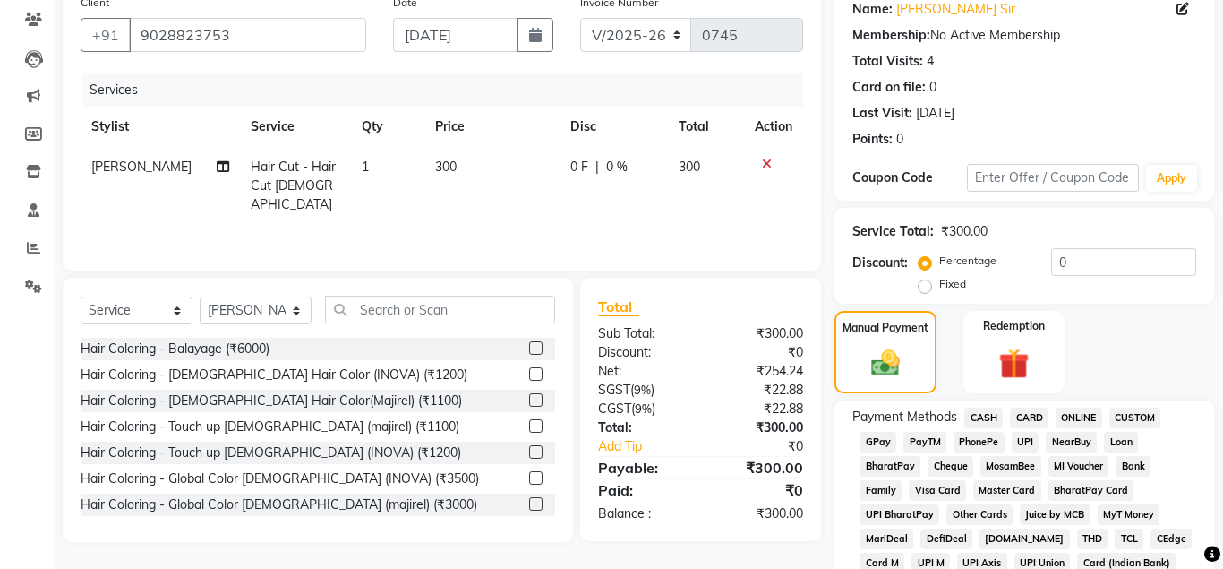
click at [1077, 422] on span "ONLINE" at bounding box center [1079, 417] width 47 height 21
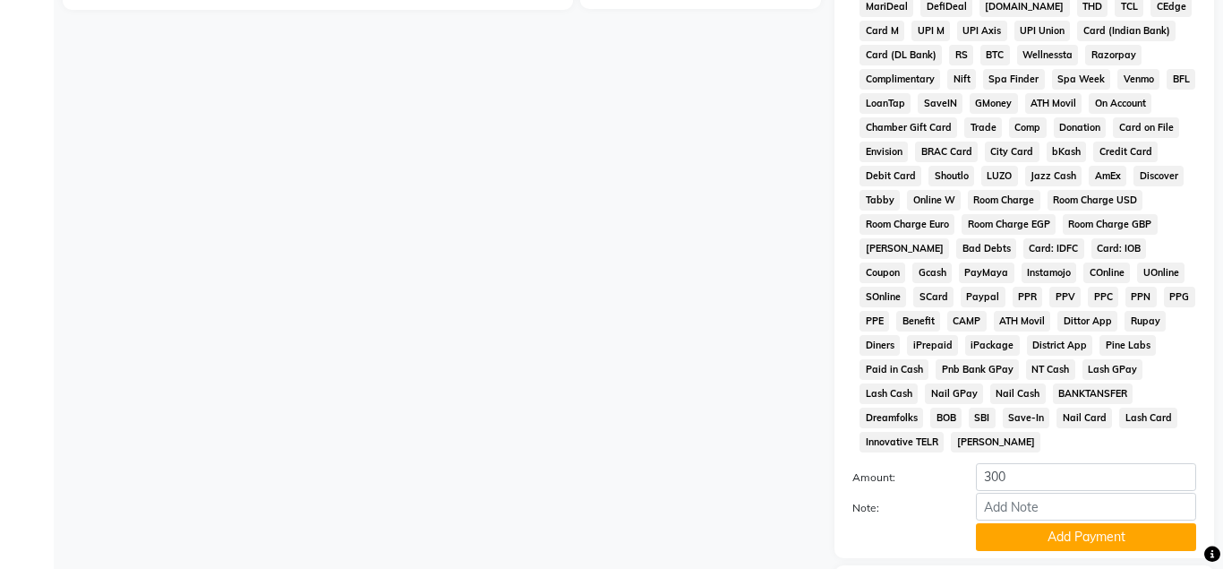
scroll to position [776, 0]
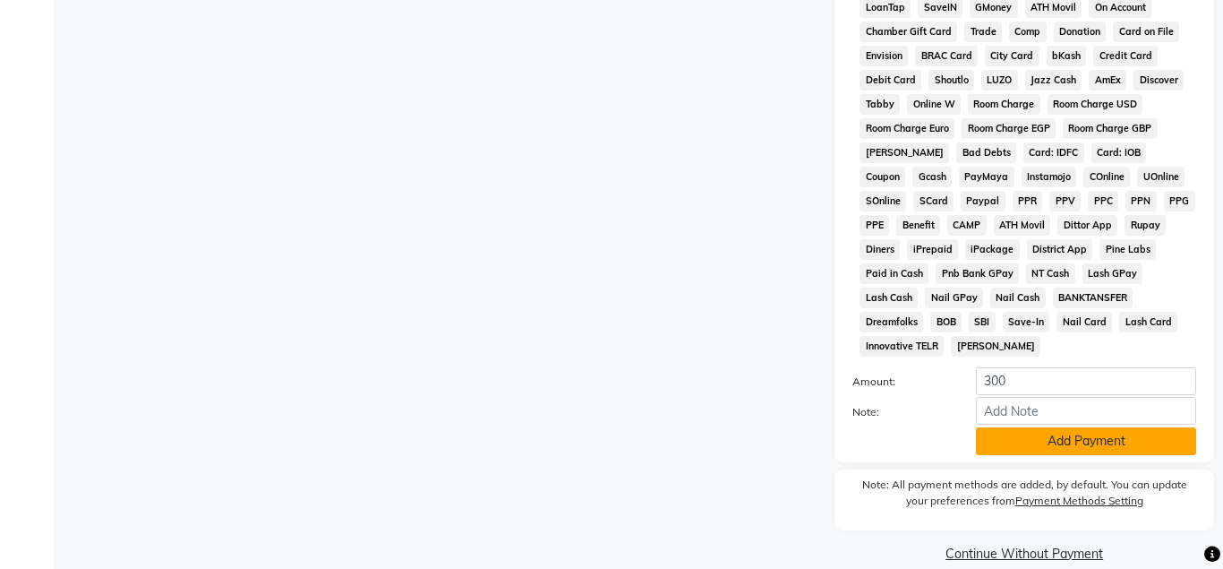
click at [1030, 427] on button "Add Payment" at bounding box center [1086, 441] width 220 height 28
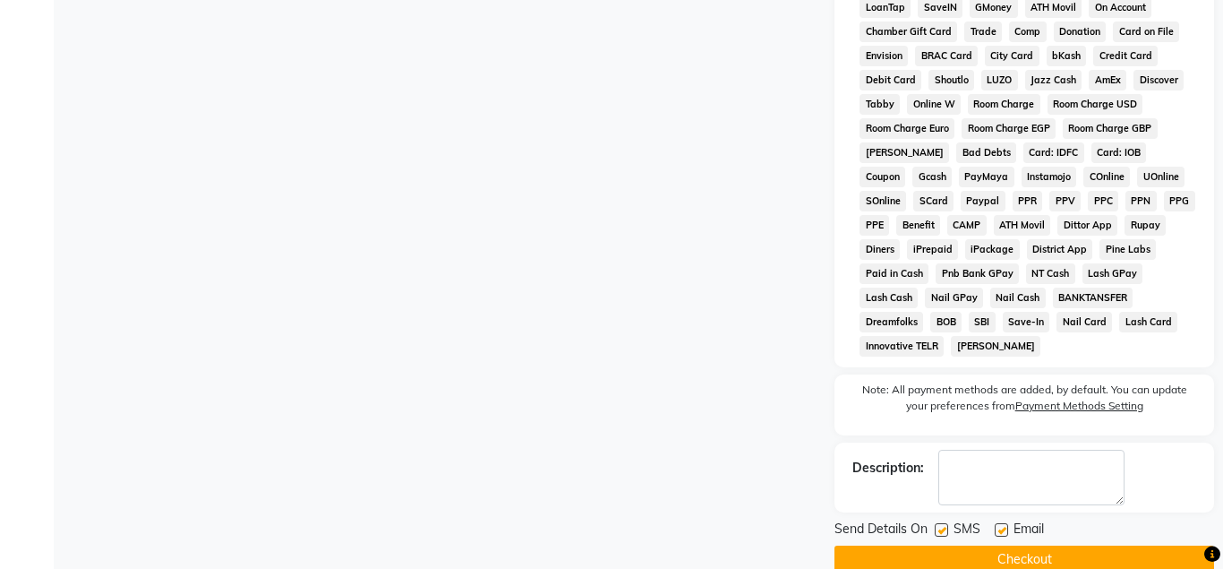
click at [942, 545] on button "Checkout" at bounding box center [1024, 559] width 380 height 28
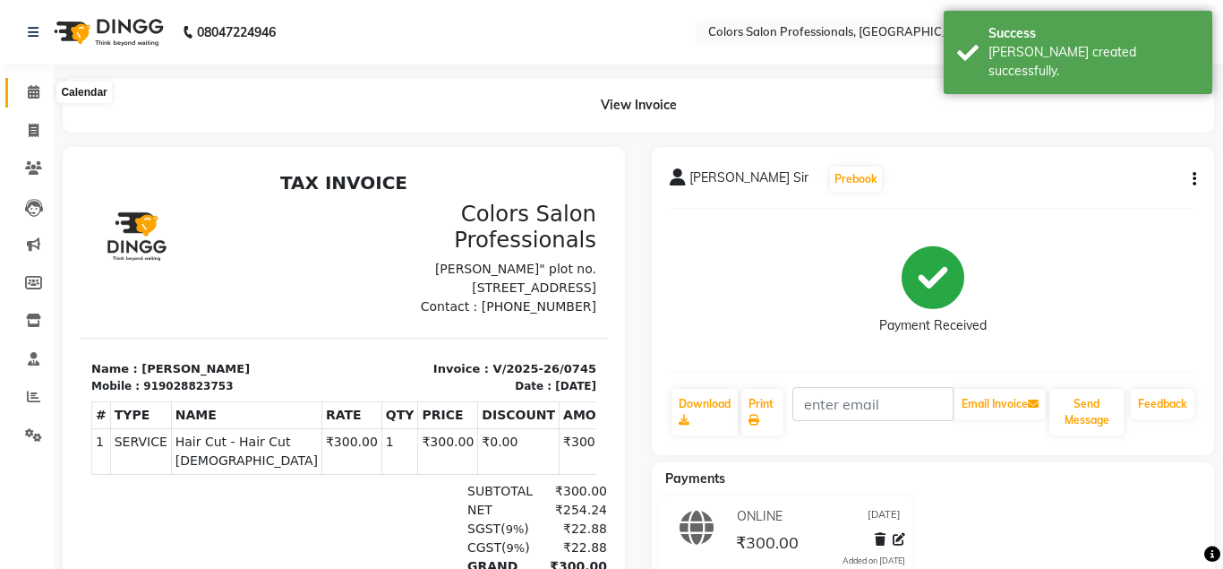
click at [38, 95] on icon at bounding box center [34, 91] width 12 height 13
